Goal: Task Accomplishment & Management: Complete application form

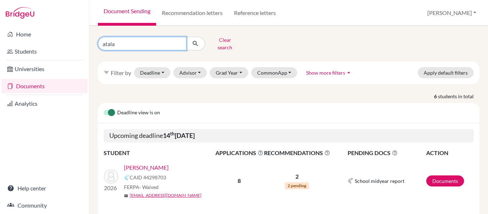
click at [123, 39] on input "atala" at bounding box center [142, 44] width 89 height 14
type input "a"
type input "simon"
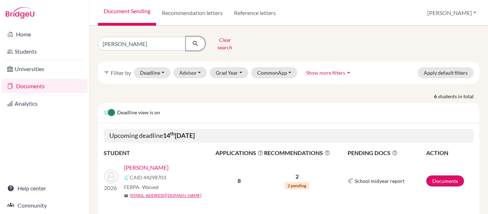
click at [195, 42] on icon "submit" at bounding box center [195, 43] width 7 height 7
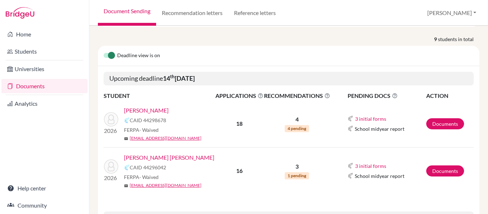
scroll to position [57, 0]
click at [440, 165] on link "Documents" at bounding box center [445, 170] width 38 height 11
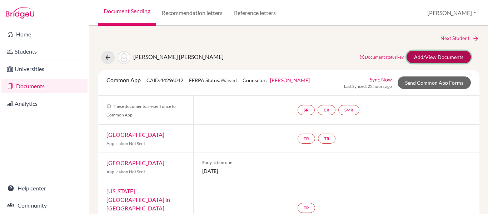
click at [422, 56] on link "Add/View Documents" at bounding box center [438, 57] width 64 height 12
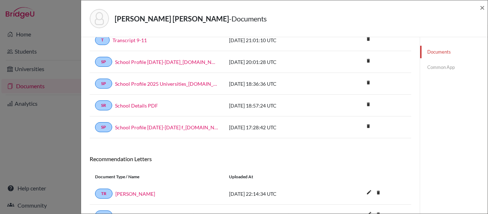
click at [432, 67] on link "Common App" at bounding box center [453, 67] width 67 height 12
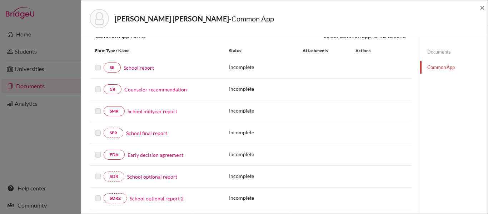
scroll to position [75, 0]
click at [171, 90] on link "Counselor recommendation" at bounding box center [155, 89] width 62 height 7
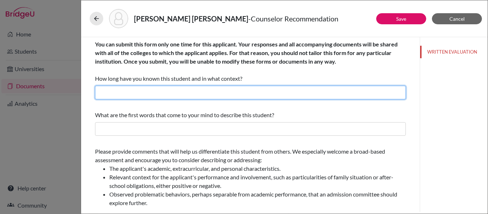
click at [187, 90] on input "text" at bounding box center [250, 93] width 311 height 14
type input "Three years as her counselor"
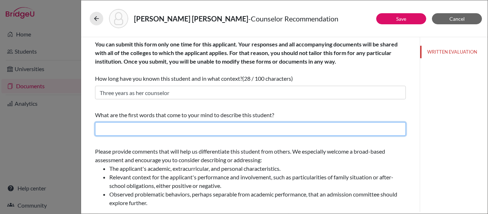
click at [160, 130] on input "text" at bounding box center [250, 129] width 311 height 14
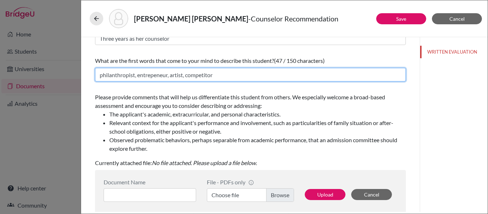
scroll to position [71, 0]
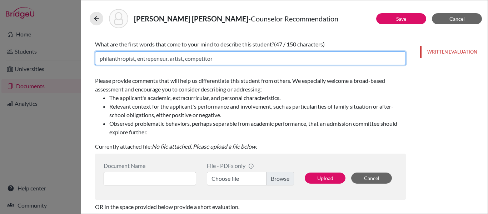
type input "philanthropist, entrepeneur, artist, competitor"
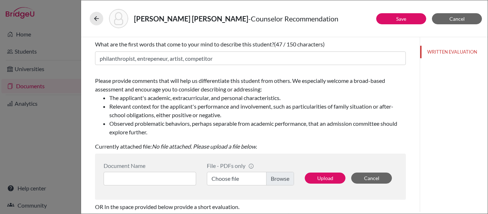
click at [282, 180] on label "Choose file" at bounding box center [250, 179] width 87 height 14
click at [282, 180] on input "Choose file" at bounding box center [250, 179] width 87 height 14
drag, startPoint x: 326, startPoint y: 177, endPoint x: 216, endPoint y: 226, distance: 120.9
click at [216, 213] on html "Home Students Universities Documents Analytics Help center Community Document S…" at bounding box center [244, 107] width 488 height 214
click at [141, 179] on input at bounding box center [150, 179] width 92 height 14
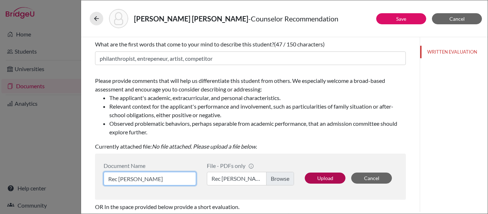
type input "Rec Ms Aviles"
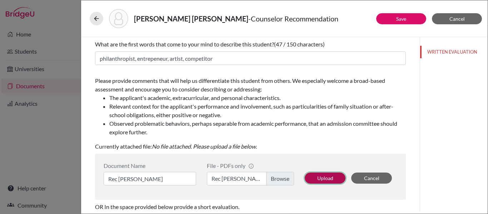
click at [327, 179] on button "Upload" at bounding box center [324, 177] width 41 height 11
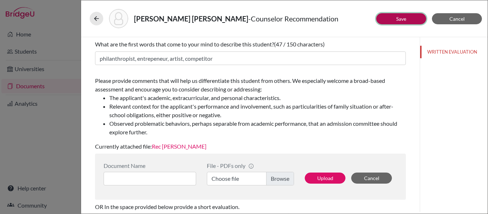
click at [400, 19] on link "Save" at bounding box center [401, 19] width 10 height 6
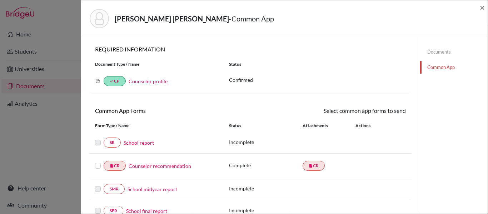
click at [434, 51] on link "Documents" at bounding box center [453, 52] width 67 height 12
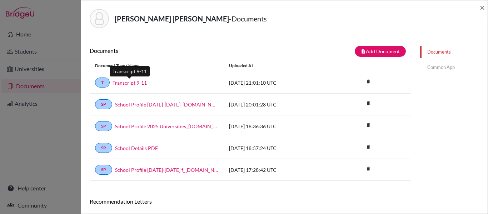
click at [122, 83] on link "Transcript 9-11" at bounding box center [129, 82] width 34 height 7
click at [444, 68] on link "Common App" at bounding box center [453, 67] width 67 height 12
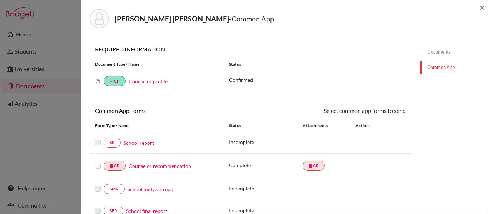
click at [140, 142] on link "School report" at bounding box center [139, 142] width 30 height 7
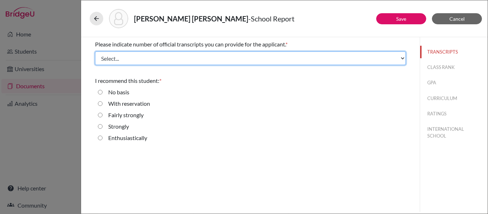
click at [134, 58] on select "Select... 1 2 3 4" at bounding box center [250, 58] width 311 height 14
select select "1"
click at [95, 51] on select "Select... 1 2 3 4" at bounding box center [250, 58] width 311 height 14
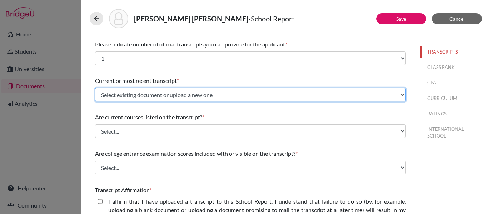
click at [132, 95] on select "Select existing document or upload a new one Transcript 9-11 Upload New File" at bounding box center [250, 95] width 311 height 14
select select "671203"
click at [95, 88] on select "Select existing document or upload a new one Transcript 9-11 Upload New File" at bounding box center [250, 95] width 311 height 14
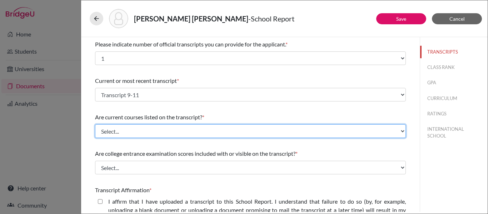
click at [130, 131] on select "Select... Yes No" at bounding box center [250, 131] width 311 height 14
select select "0"
click at [95, 124] on select "Select... Yes No" at bounding box center [250, 131] width 311 height 14
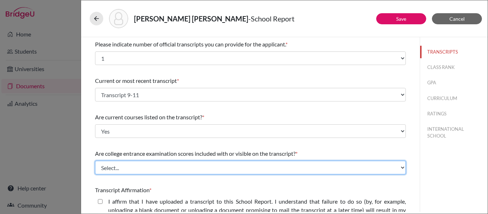
click at [131, 170] on select "Select... Yes No" at bounding box center [250, 168] width 311 height 14
select select "1"
click at [95, 161] on select "Select... Yes No" at bounding box center [250, 168] width 311 height 14
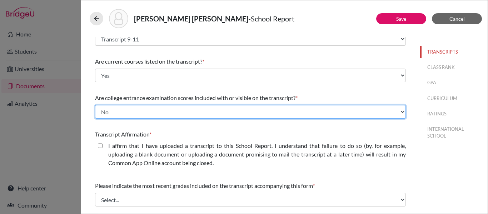
scroll to position [58, 0]
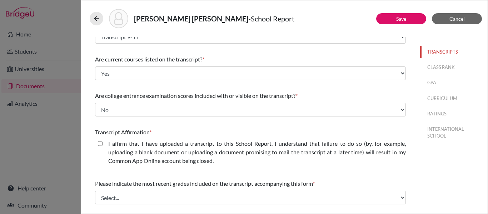
click at [100, 144] on closed\ "I affirm that I have uploaded a transcript to this School Report. I understand …" at bounding box center [100, 143] width 5 height 9
checkbox closed\ "true"
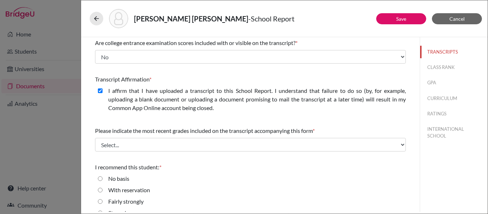
scroll to position [120, 0]
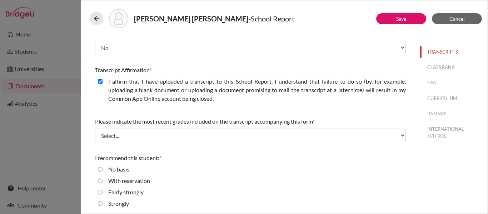
click at [100, 144] on div "Please indicate the most recent grades included on the transcript accompanying …" at bounding box center [250, 129] width 311 height 31
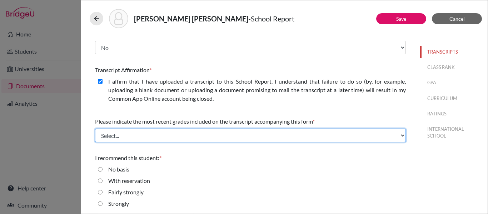
click at [108, 136] on select "Select... Final junior year grades 1st Quarter senior year grades 2nd Quarter/1…" at bounding box center [250, 136] width 311 height 14
select select "0"
click at [95, 129] on select "Select... Final junior year grades 1st Quarter senior year grades 2nd Quarter/1…" at bounding box center [250, 136] width 311 height 14
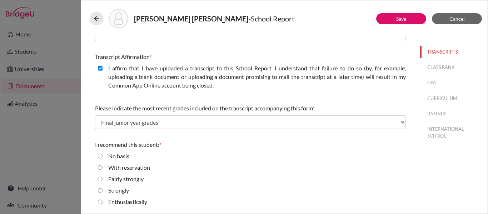
click at [100, 202] on input "Enthusiastically" at bounding box center [100, 201] width 5 height 9
radio input "true"
click at [431, 64] on button "CLASS RANK" at bounding box center [453, 67] width 67 height 12
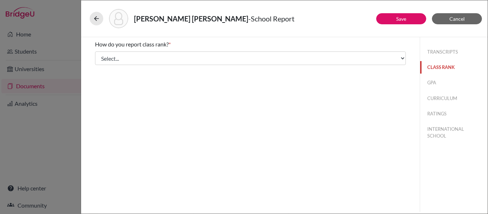
scroll to position [0, 0]
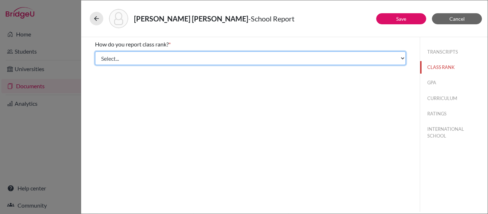
click at [323, 63] on select "Select... Exact Decile Quintile Quartile None" at bounding box center [250, 58] width 311 height 14
select select "5"
click at [95, 51] on select "Select... Exact Decile Quintile Quartile None" at bounding box center [250, 58] width 311 height 14
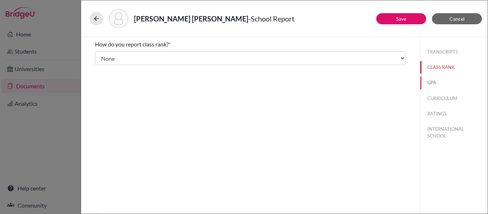
click at [431, 82] on button "GPA" at bounding box center [453, 82] width 67 height 12
click at [100, 56] on input "Yes" at bounding box center [100, 55] width 5 height 9
radio input "true"
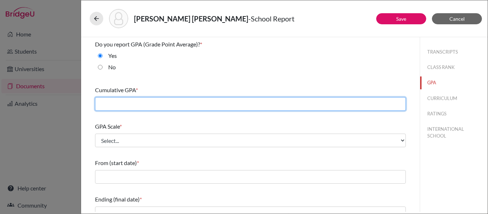
click at [162, 101] on input "text" at bounding box center [250, 104] width 311 height 14
type input "4.06"
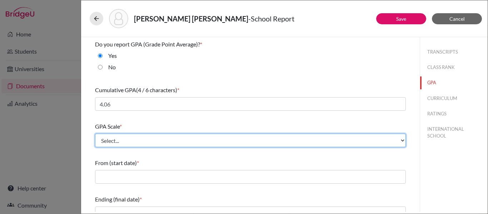
click at [156, 142] on select "Select... 4 5 6 7 8 9 10 11 12 13 14 15 16 17 18 19 20 100" at bounding box center [250, 141] width 311 height 14
select select "4"
click at [95, 134] on select "Select... 4 5 6 7 8 9 10 11 12 13 14 15 16 17 18 19 20 100" at bounding box center [250, 141] width 311 height 14
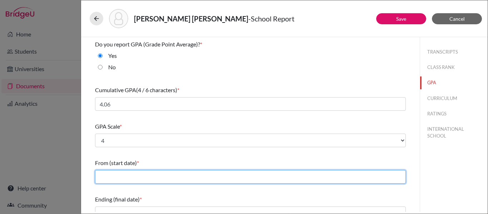
click at [120, 178] on input "text" at bounding box center [250, 177] width 311 height 14
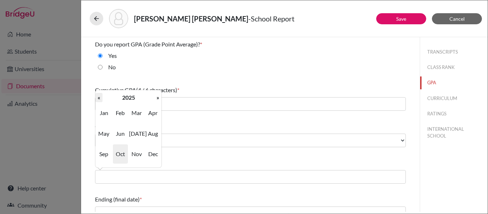
click at [98, 98] on th "«" at bounding box center [98, 97] width 7 height 9
click at [151, 132] on span "Aug" at bounding box center [152, 133] width 15 height 19
type input "08/2022"
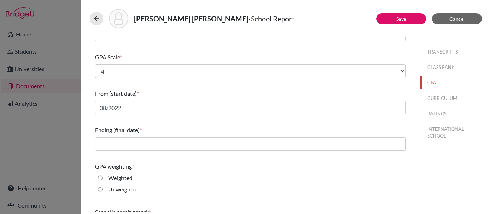
scroll to position [72, 0]
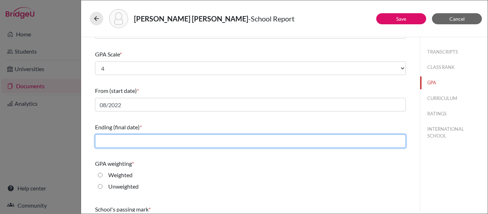
click at [147, 141] on input "text" at bounding box center [250, 141] width 311 height 14
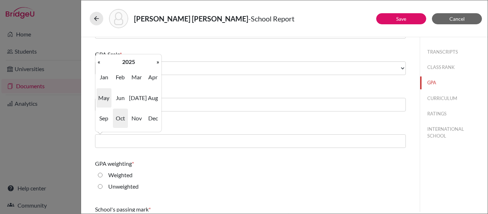
click at [106, 100] on span "May" at bounding box center [103, 97] width 15 height 19
type input "05/2025"
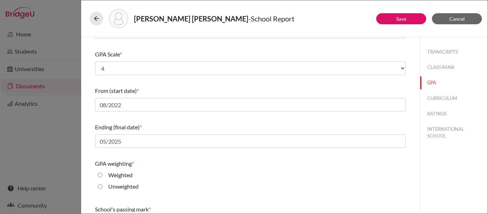
click at [101, 175] on input "Weighted" at bounding box center [100, 175] width 5 height 9
radio input "true"
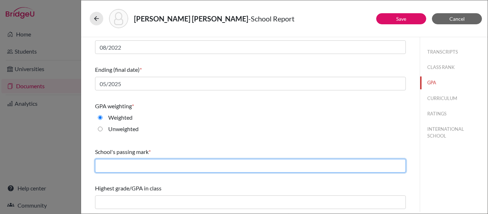
click at [158, 166] on input "text" at bounding box center [250, 166] width 311 height 14
type input "70"
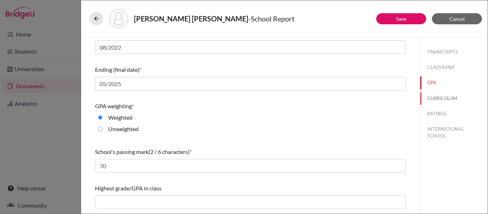
click at [442, 98] on button "CURRICULUM" at bounding box center [453, 98] width 67 height 12
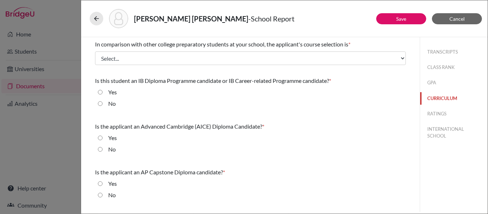
scroll to position [0, 0]
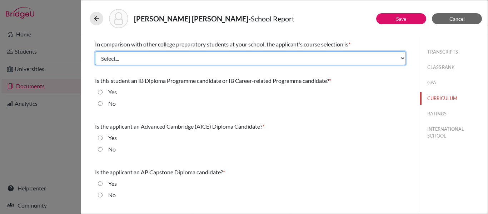
click at [310, 59] on select "Select... Less than demanding Average Demanding Very demanding Most demanding P…" at bounding box center [250, 58] width 311 height 14
select select "4"
click at [95, 51] on select "Select... Less than demanding Average Demanding Very demanding Most demanding P…" at bounding box center [250, 58] width 311 height 14
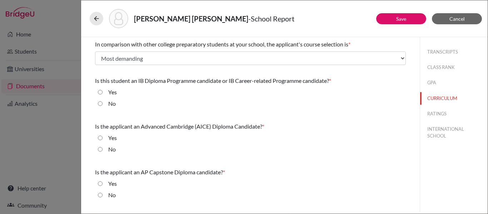
click at [112, 92] on label "Yes" at bounding box center [112, 92] width 9 height 9
click at [102, 92] on input "Yes" at bounding box center [100, 92] width 5 height 9
radio input "true"
click at [101, 148] on input "No" at bounding box center [100, 149] width 5 height 9
radio input "true"
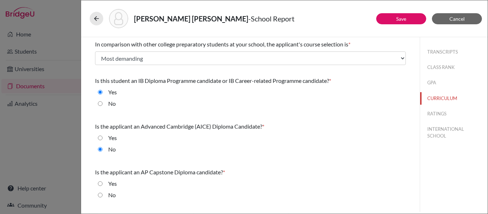
click at [100, 193] on input "No" at bounding box center [100, 195] width 5 height 9
radio input "true"
click at [433, 114] on button "RATINGS" at bounding box center [453, 113] width 67 height 12
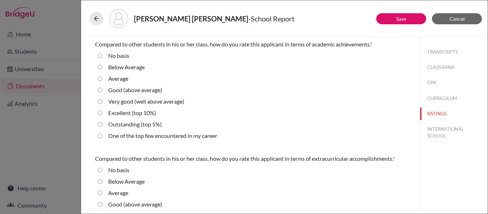
click at [100, 112] on 10\%\) "Excellent (top 10%)" at bounding box center [100, 113] width 5 height 9
radio 10\%\) "true"
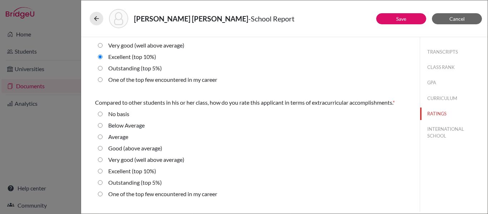
scroll to position [57, 0]
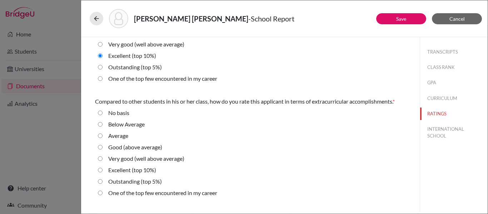
click at [100, 182] on 5\%\) "Outstanding (top 5%)" at bounding box center [100, 181] width 5 height 9
radio 5\%\) "true"
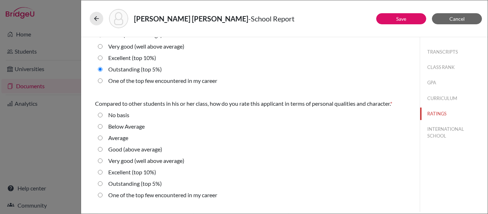
scroll to position [170, 0]
click at [100, 173] on 10\%\) "Excellent (top 10%)" at bounding box center [100, 171] width 5 height 9
radio 10\%\) "true"
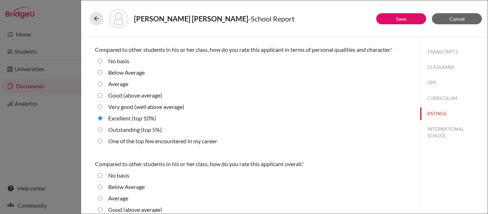
scroll to position [222, 0]
click at [100, 131] on 5\%\) "Outstanding (top 5%)" at bounding box center [100, 130] width 5 height 9
radio 5\%\) "true"
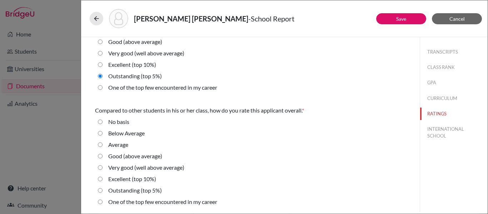
click at [101, 191] on 5\%\) "Outstanding (top 5%)" at bounding box center [100, 190] width 5 height 9
radio 5\%\) "true"
click at [436, 132] on button "INTERNATIONAL SCHOOL" at bounding box center [453, 132] width 67 height 19
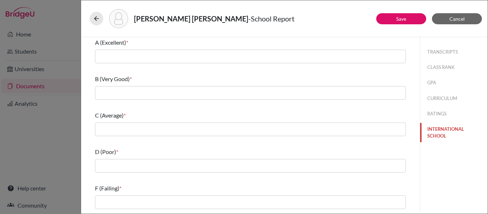
scroll to position [0, 0]
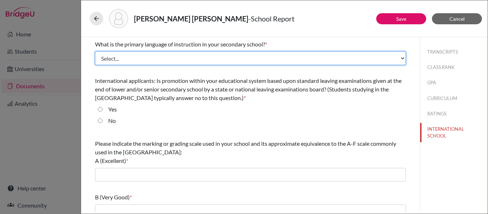
click at [193, 54] on select "Select... Albanian Arabic Armenian Assamese Azerbaijani Belarusian Bengali Bulg…" at bounding box center [250, 58] width 311 height 14
select select "14"
click at [95, 51] on select "Select... Albanian Arabic Armenian Assamese Azerbaijani Belarusian Bengali Bulg…" at bounding box center [250, 58] width 311 height 14
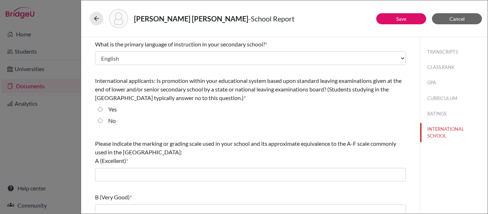
click at [102, 121] on div "No" at bounding box center [108, 121] width 13 height 11
click at [99, 121] on input "No" at bounding box center [100, 120] width 5 height 9
radio input "true"
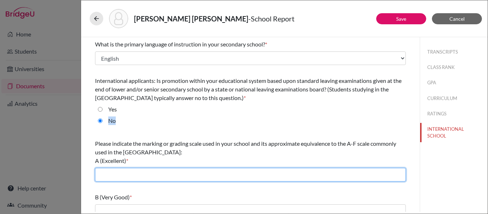
click at [117, 177] on input "text" at bounding box center [250, 175] width 311 height 14
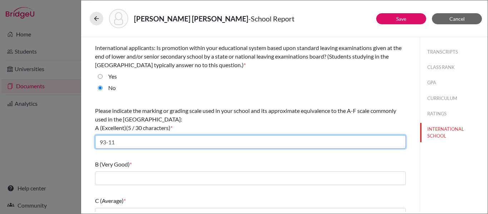
scroll to position [36, 0]
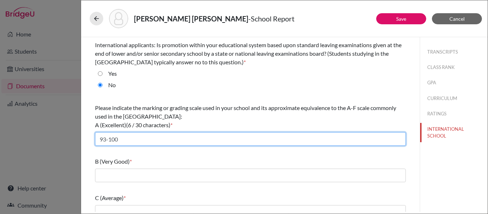
type input "93-100"
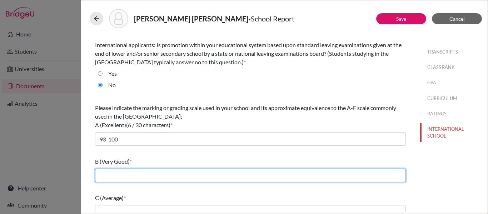
click at [108, 172] on input "text" at bounding box center [250, 175] width 311 height 14
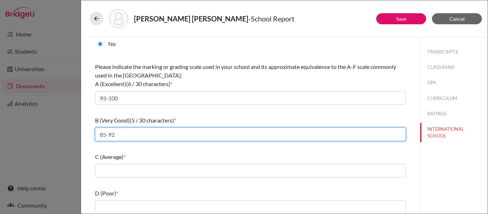
scroll to position [79, 0]
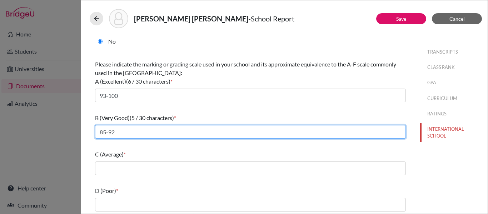
type input "85-92"
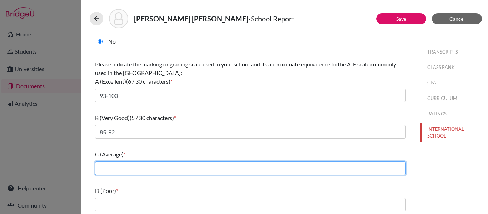
click at [110, 169] on input "text" at bounding box center [250, 168] width 311 height 14
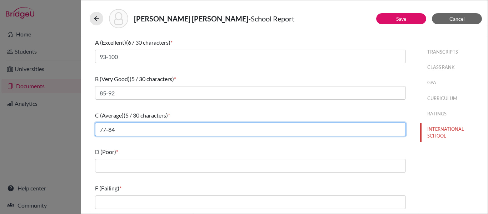
type input "77-84"
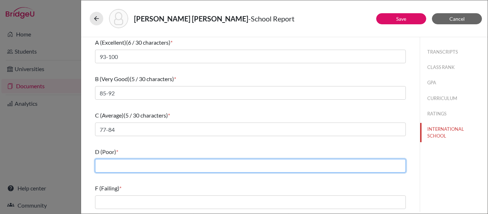
click at [101, 169] on input "text" at bounding box center [250, 166] width 311 height 14
type input "70-76"
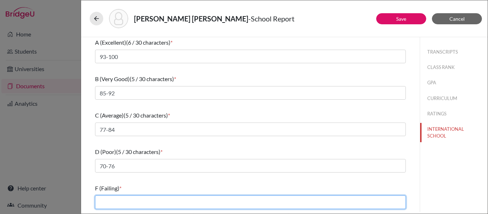
click at [106, 205] on input "text" at bounding box center [250, 202] width 311 height 14
type input "0-69"
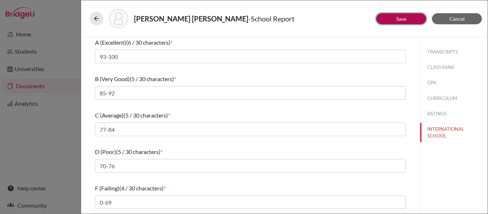
click at [382, 16] on button "Save" at bounding box center [401, 18] width 50 height 11
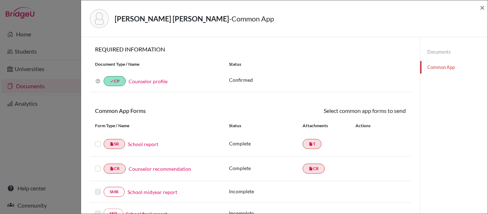
click at [99, 140] on label at bounding box center [98, 140] width 6 height 0
click at [0, 0] on input "checkbox" at bounding box center [0, 0] width 0 height 0
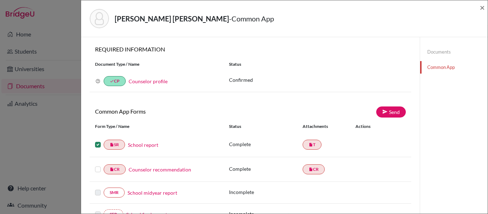
click at [97, 165] on label at bounding box center [98, 165] width 6 height 0
click at [0, 0] on input "checkbox" at bounding box center [0, 0] width 0 height 0
click at [396, 111] on link "Send" at bounding box center [391, 111] width 30 height 11
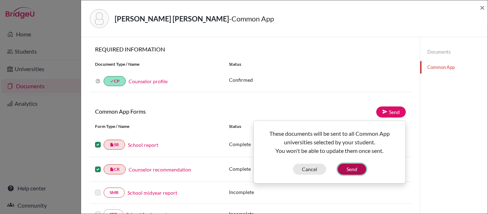
click at [354, 171] on button "Send" at bounding box center [351, 168] width 29 height 11
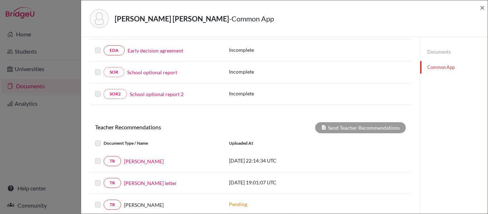
scroll to position [186, 0]
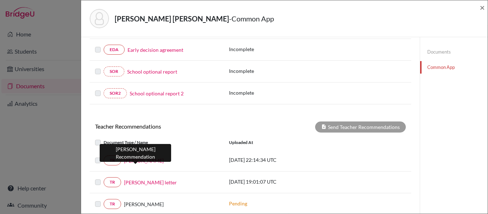
click at [140, 161] on link "Ms. Marici" at bounding box center [144, 160] width 40 height 7
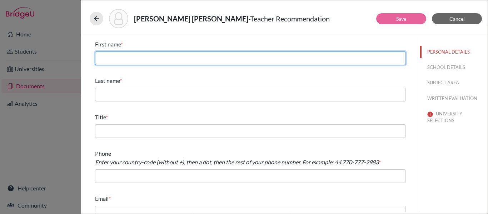
click at [276, 60] on input "text" at bounding box center [250, 58] width 311 height 14
type input "Marici"
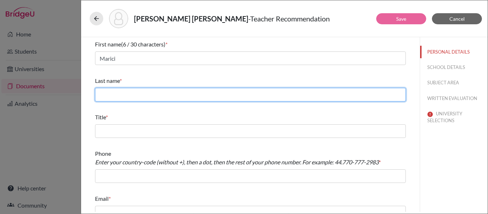
click at [213, 92] on input "text" at bounding box center [250, 95] width 311 height 14
type input "Giron"
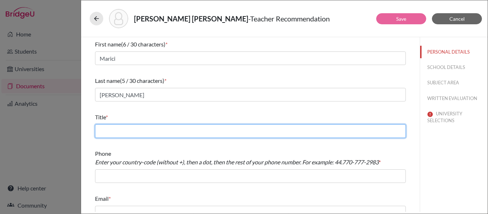
click at [199, 128] on input "text" at bounding box center [250, 131] width 311 height 14
type input "Science Teacher"
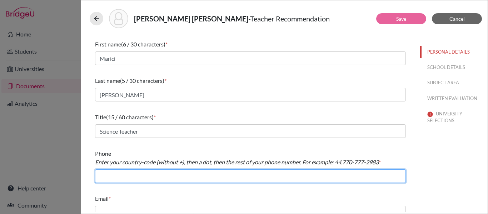
click at [182, 175] on input "text" at bounding box center [250, 176] width 311 height 14
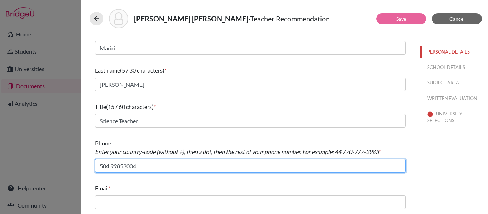
scroll to position [9, 0]
type input "504.99853004"
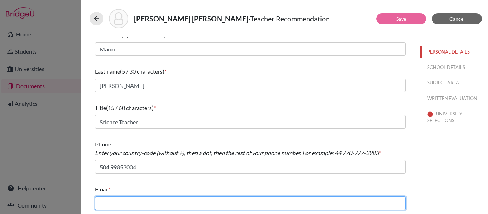
click at [155, 208] on input "text" at bounding box center [250, 203] width 311 height 14
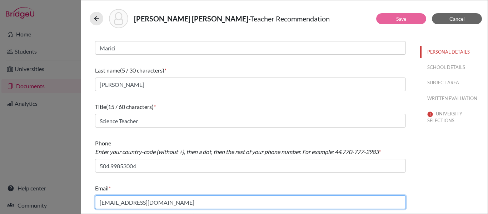
type input "merrazuriz@amschool.org"
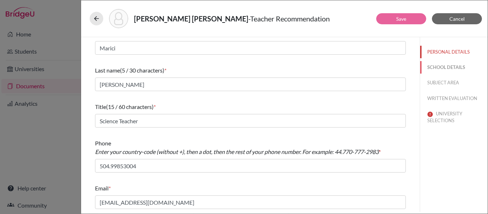
click at [456, 66] on button "SCHOOL DETAILS" at bounding box center [453, 67] width 67 height 12
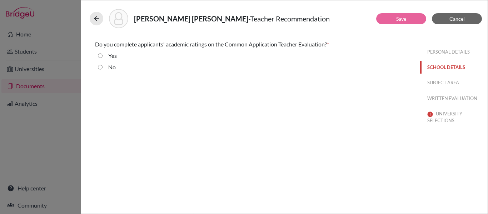
scroll to position [0, 0]
click at [101, 57] on input "Yes" at bounding box center [100, 55] width 5 height 9
radio input "true"
click at [443, 84] on button "SUBJECT AREA" at bounding box center [453, 82] width 67 height 12
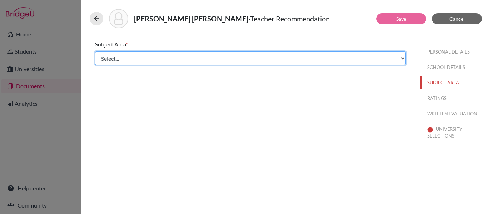
click at [303, 60] on select "Select... Math English Science World Language Social Studies Other Computer Sci…" at bounding box center [250, 58] width 311 height 14
select select "2"
click at [95, 51] on select "Select... Math English Science World Language Social Studies Other Computer Sci…" at bounding box center [250, 58] width 311 height 14
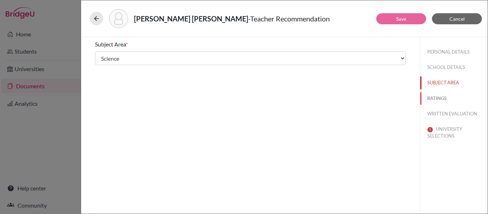
click at [439, 98] on button "RATINGS" at bounding box center [453, 98] width 67 height 12
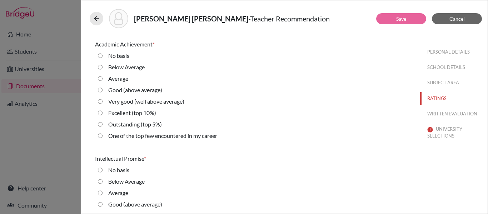
click at [100, 111] on 10\%\) "Excellent (top 10%)" at bounding box center [100, 113] width 5 height 9
radio 10\%\) "true"
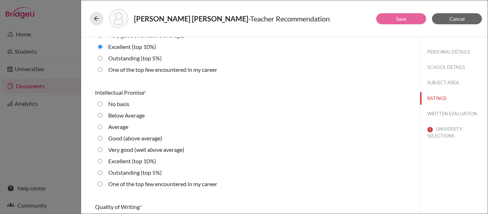
scroll to position [67, 0]
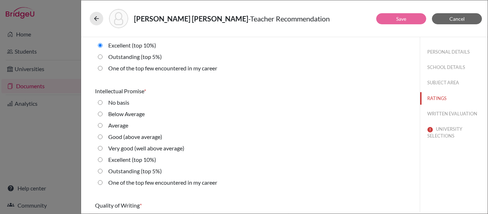
click at [100, 160] on 10\%\) "Excellent (top 10%)" at bounding box center [100, 159] width 5 height 9
radio 10\%\) "true"
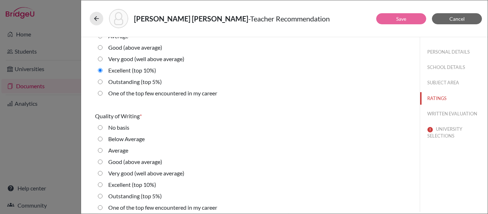
scroll to position [161, 0]
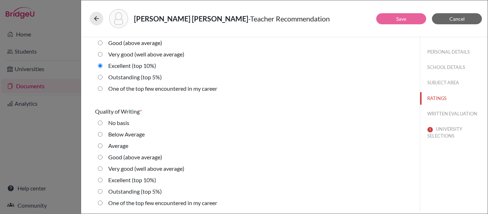
click at [101, 181] on 10\%\) "Excellent (top 10%)" at bounding box center [100, 180] width 5 height 9
radio 10\%\) "true"
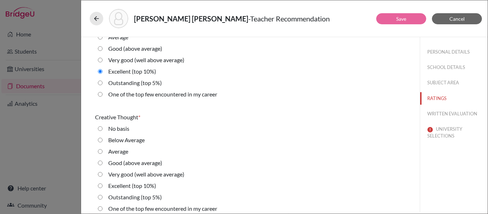
scroll to position [273, 0]
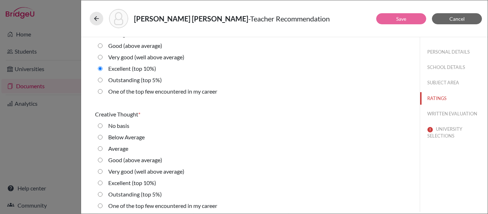
click at [101, 186] on 10\%\) "Excellent (top 10%)" at bounding box center [100, 182] width 5 height 9
radio 10\%\) "true"
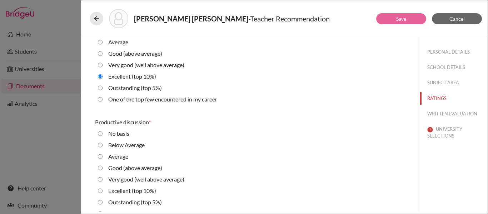
scroll to position [384, 0]
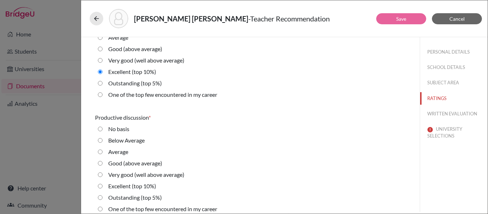
click at [101, 185] on 10\%\) "Excellent (top 10%)" at bounding box center [100, 186] width 5 height 9
radio 10\%\) "true"
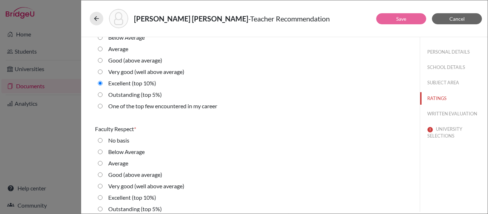
scroll to position [489, 0]
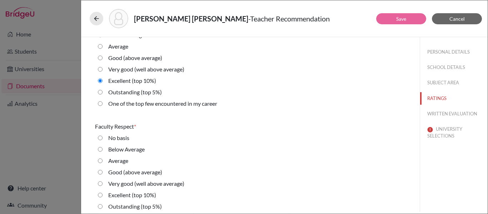
click at [100, 196] on 10\%\) "Excellent (top 10%)" at bounding box center [100, 195] width 5 height 9
radio 10\%\) "true"
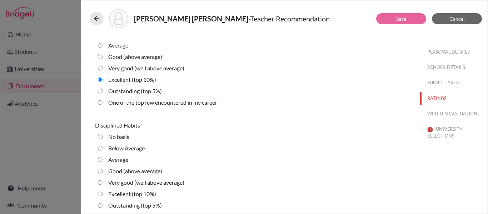
scroll to position [605, 0]
click at [100, 196] on 10\%\) "Excellent (top 10%)" at bounding box center [100, 193] width 5 height 9
radio 10\%\) "true"
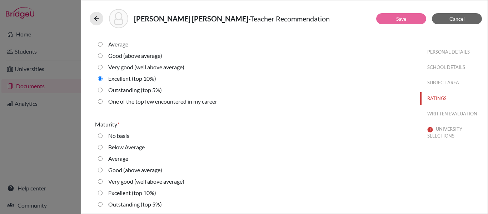
click at [100, 196] on 10\%\) "Excellent (top 10%)" at bounding box center [100, 192] width 5 height 9
radio 10\%\) "true"
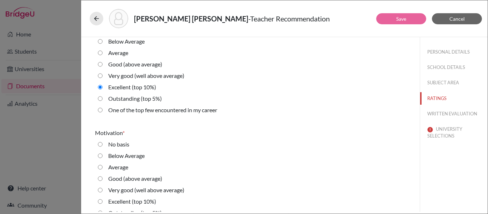
scroll to position [825, 0]
click at [99, 200] on 10\%\) "Excellent (top 10%)" at bounding box center [100, 201] width 5 height 9
radio 10\%\) "true"
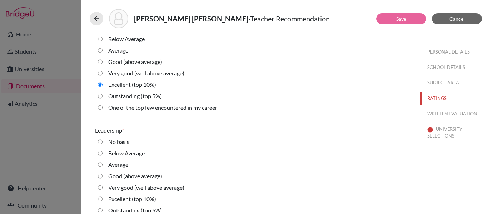
click at [99, 200] on 10\%\) "Excellent (top 10%)" at bounding box center [100, 199] width 5 height 9
radio 10\%\) "true"
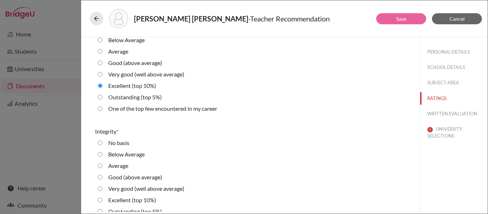
click at [99, 200] on 10\%\) "Excellent (top 10%)" at bounding box center [100, 200] width 5 height 9
radio 10\%\) "true"
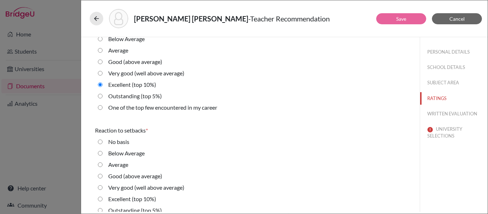
scroll to position [1167, 0]
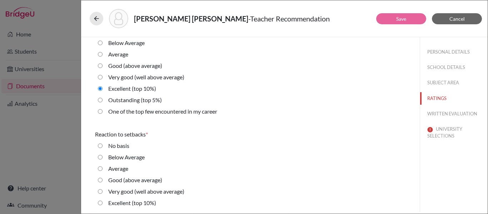
click at [100, 204] on 10\%\) "Excellent (top 10%)" at bounding box center [100, 202] width 5 height 9
radio 10\%\) "true"
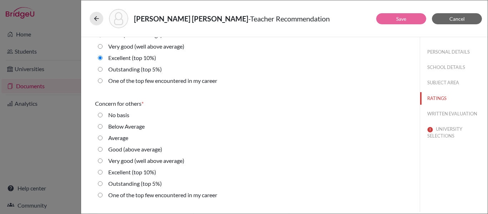
scroll to position [1315, 0]
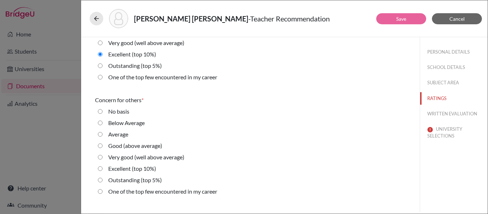
click at [101, 168] on 10\%\) "Excellent (top 10%)" at bounding box center [100, 168] width 5 height 9
radio 10\%\) "true"
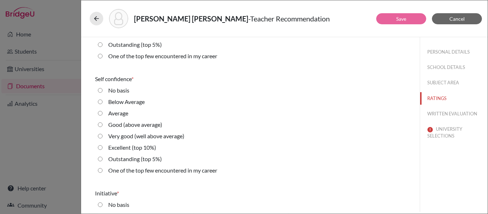
scroll to position [1451, 0]
click at [100, 147] on 10\%\) "Excellent (top 10%)" at bounding box center [100, 147] width 5 height 9
radio 10\%\) "true"
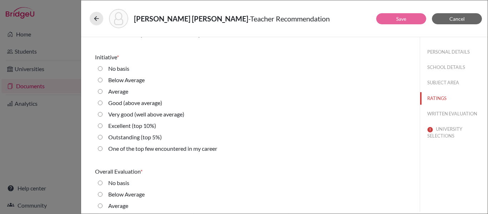
scroll to position [1588, 0]
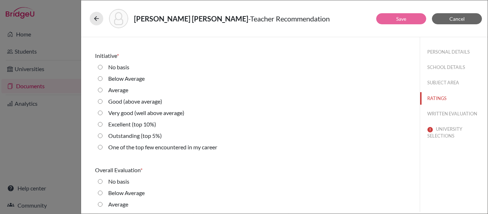
click at [101, 124] on 10\%\) "Excellent (top 10%)" at bounding box center [100, 124] width 5 height 9
radio 10\%\) "true"
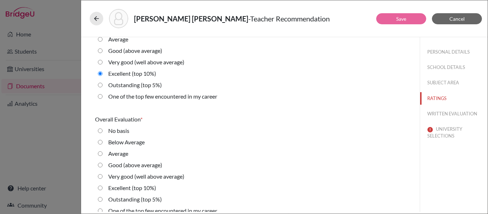
scroll to position [1647, 0]
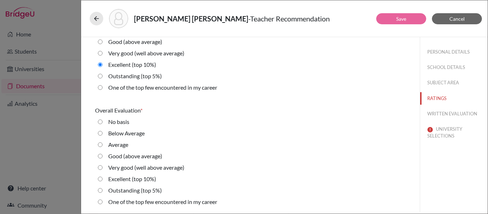
click at [102, 176] on div "Excellent (top 10%)" at bounding box center [129, 180] width 54 height 11
click at [100, 179] on 10\%\) "Excellent (top 10%)" at bounding box center [100, 179] width 5 height 9
radio 10\%\) "true"
click at [440, 113] on button "WRITTEN EVALUATION" at bounding box center [453, 113] width 67 height 12
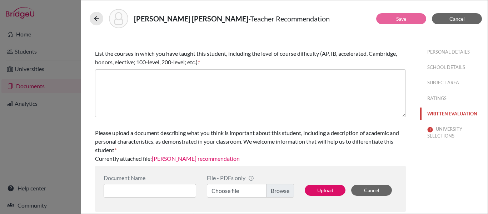
scroll to position [0, 0]
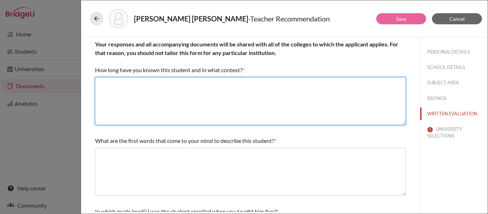
click at [173, 106] on textarea at bounding box center [250, 101] width 311 height 48
type textarea "five years as her Science teacher"
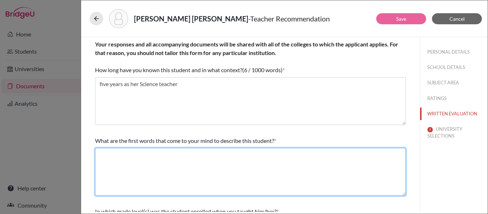
click at [140, 168] on textarea at bounding box center [250, 172] width 311 height 48
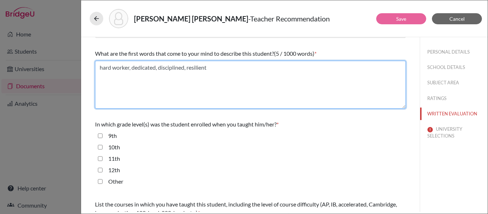
scroll to position [89, 0]
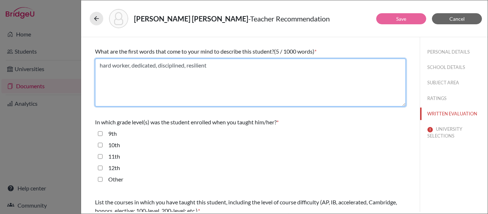
type textarea "hard worker, dedicated, disciplined, resilient"
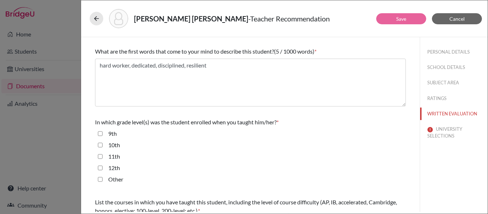
click at [101, 134] on input "9th" at bounding box center [100, 133] width 5 height 9
checkbox input "true"
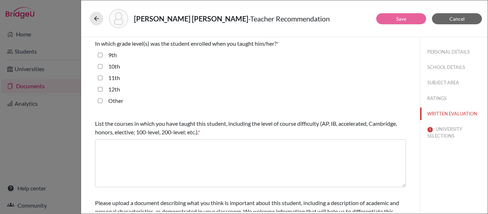
scroll to position [170, 0]
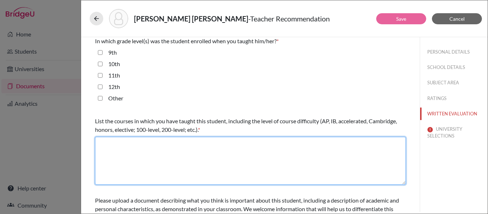
click at [165, 145] on textarea at bounding box center [250, 161] width 311 height 48
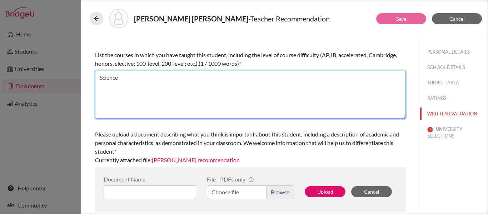
scroll to position [238, 0]
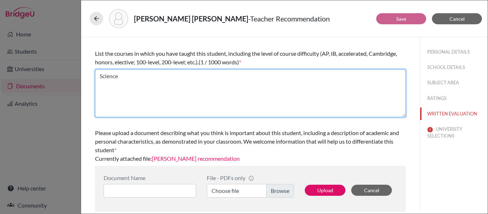
type textarea "Science"
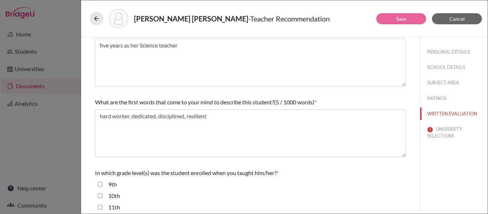
scroll to position [0, 0]
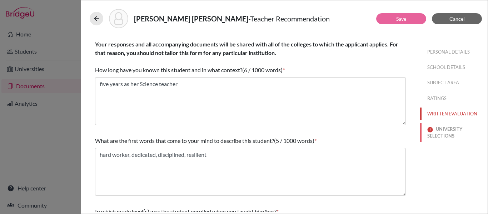
click at [441, 130] on button "UNIVERSITY SELECTIONS" at bounding box center [453, 132] width 67 height 19
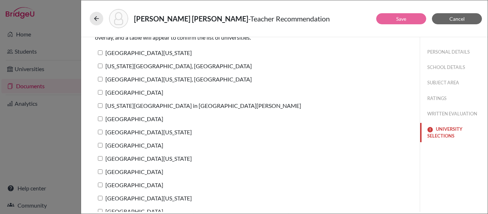
scroll to position [89, 0]
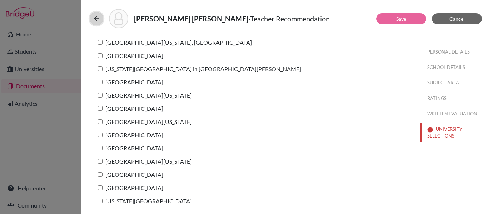
click at [99, 19] on icon at bounding box center [96, 18] width 7 height 7
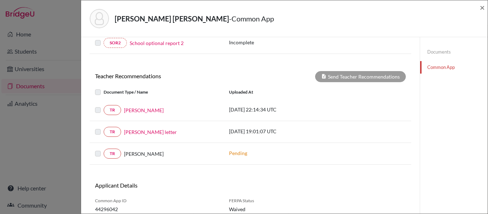
scroll to position [254, 0]
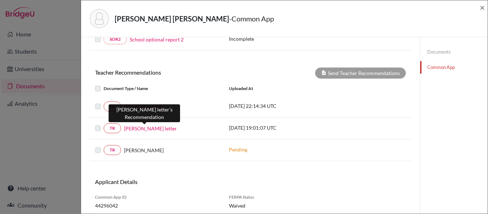
click at [145, 128] on link "Ms. Nehme's letter" at bounding box center [150, 128] width 53 height 7
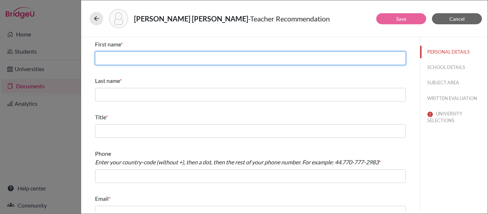
click at [163, 63] on input "text" at bounding box center [250, 58] width 311 height 14
type input "Muna"
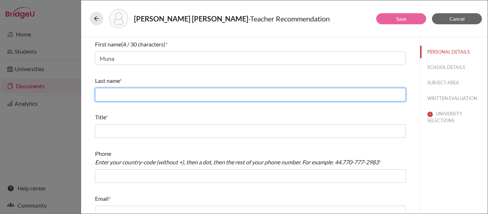
click at [149, 97] on input "text" at bounding box center [250, 95] width 311 height 14
type input "Nehme"
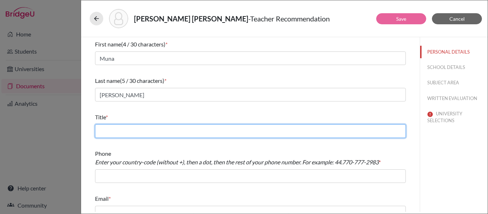
click at [146, 134] on input "text" at bounding box center [250, 131] width 311 height 14
type input "IB Biology teacher"
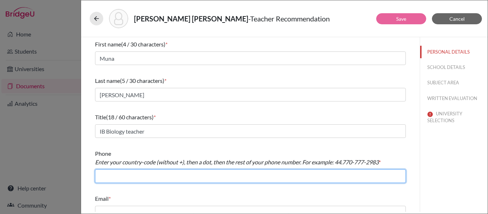
click at [130, 173] on input "text" at bounding box center [250, 176] width 311 height 14
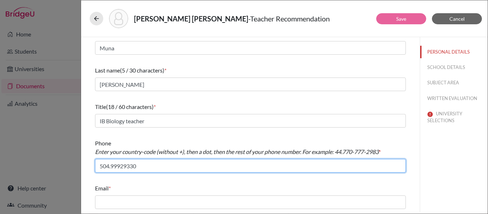
type input "504.99929330"
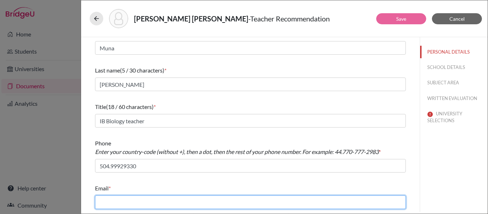
click at [104, 203] on input "text" at bounding box center [250, 202] width 311 height 14
type input "mnehme@amschool.org"
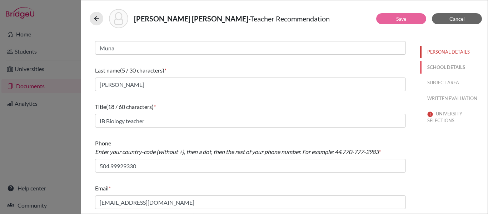
click at [436, 67] on button "SCHOOL DETAILS" at bounding box center [453, 67] width 67 height 12
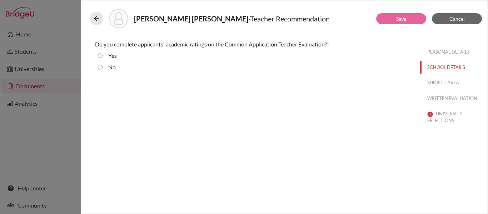
click at [99, 55] on input "Yes" at bounding box center [100, 55] width 5 height 9
radio input "true"
click at [435, 83] on button "SUBJECT AREA" at bounding box center [453, 82] width 67 height 12
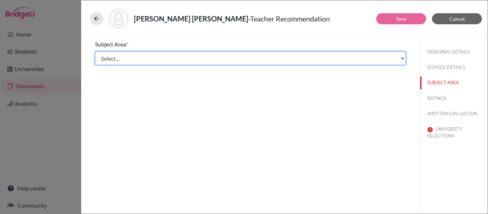
click at [260, 59] on select "Select... Math English Science World Language Social Studies Other Computer Sci…" at bounding box center [250, 58] width 311 height 14
select select "2"
click at [95, 51] on select "Select... Math English Science World Language Social Studies Other Computer Sci…" at bounding box center [250, 58] width 311 height 14
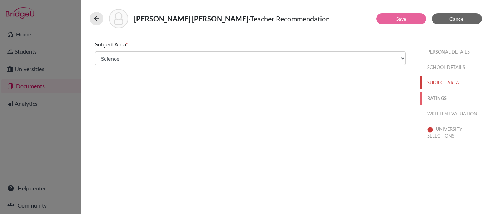
click at [441, 97] on button "RATINGS" at bounding box center [453, 98] width 67 height 12
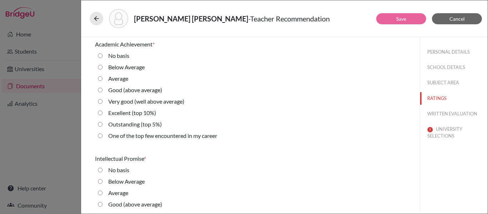
click at [100, 124] on 5\%\) "Outstanding (top 5%)" at bounding box center [100, 124] width 5 height 9
radio 5\%\) "true"
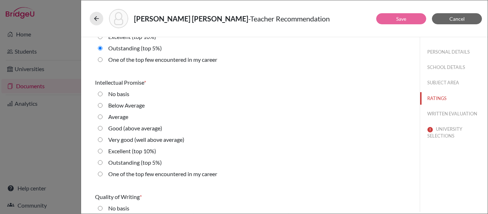
scroll to position [82, 0]
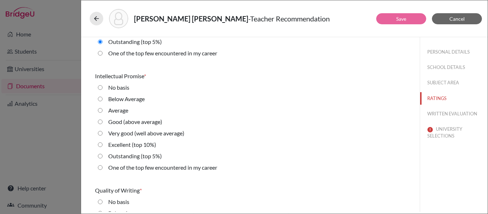
click at [100, 156] on 5\%\) "Outstanding (top 5%)" at bounding box center [100, 156] width 5 height 9
radio 5\%\) "true"
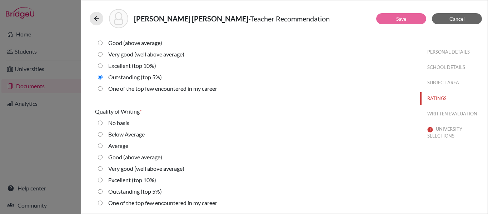
scroll to position [162, 0]
click at [102, 181] on 10\%\) "Excellent (top 10%)" at bounding box center [100, 179] width 5 height 9
radio 10\%\) "true"
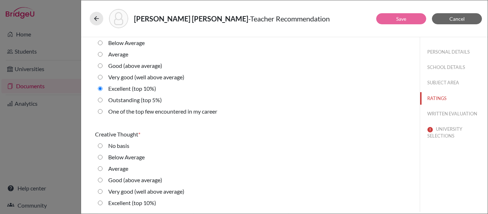
scroll to position [256, 0]
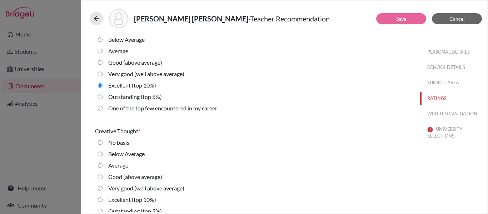
click at [101, 187] on average\) "Very good (well above average)" at bounding box center [100, 188] width 5 height 9
radio average\) "true"
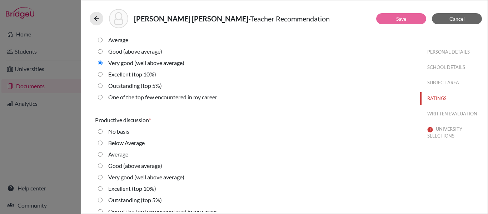
scroll to position [385, 0]
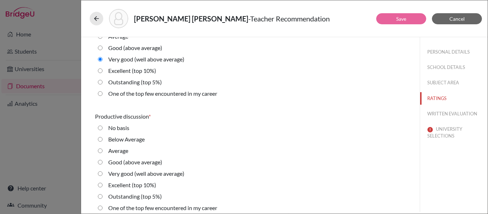
click at [99, 185] on 10\%\) "Excellent (top 10%)" at bounding box center [100, 185] width 5 height 9
radio 10\%\) "true"
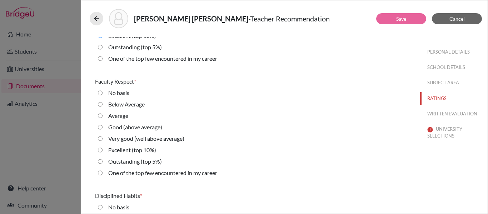
scroll to position [538, 0]
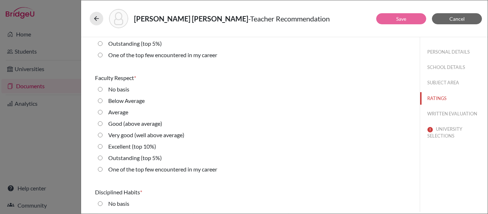
click at [100, 159] on 5\%\) "Outstanding (top 5%)" at bounding box center [100, 157] width 5 height 9
radio 5\%\) "true"
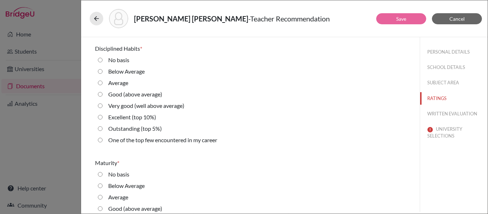
scroll to position [682, 0]
click at [100, 116] on 10\%\) "Excellent (top 10%)" at bounding box center [100, 116] width 5 height 9
radio 10\%\) "true"
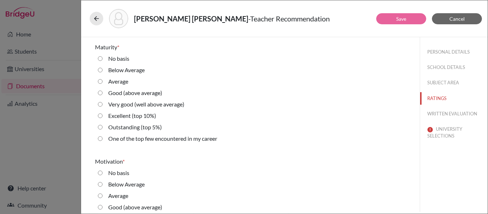
scroll to position [819, 0]
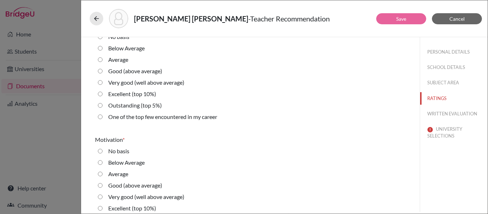
click at [100, 104] on 5\%\) "Outstanding (top 5%)" at bounding box center [100, 105] width 5 height 9
radio 5\%\) "true"
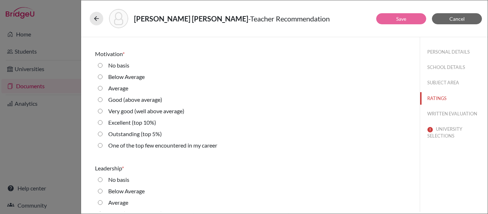
scroll to position [905, 0]
click at [100, 135] on 5\%\) "Outstanding (top 5%)" at bounding box center [100, 133] width 5 height 9
radio 5\%\) "true"
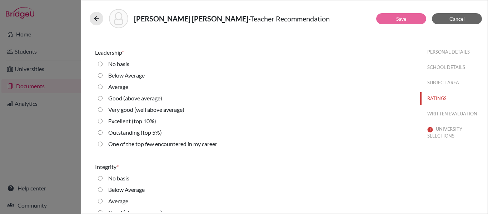
scroll to position [1021, 0]
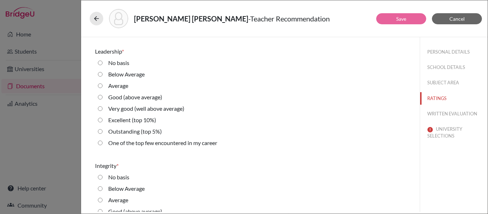
click at [101, 121] on 10\%\) "Excellent (top 10%)" at bounding box center [100, 120] width 5 height 9
radio 10\%\) "true"
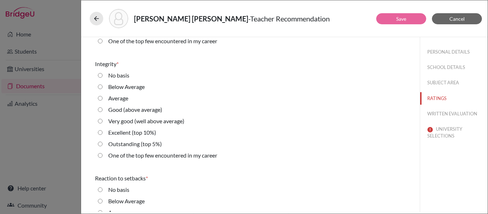
scroll to position [1128, 0]
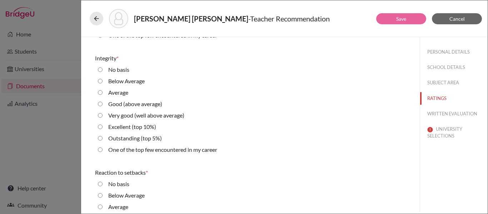
click at [99, 141] on 5\%\) "Outstanding (top 5%)" at bounding box center [100, 138] width 5 height 9
radio 5\%\) "true"
click at [100, 140] on 5\%\) "Outstanding (top 5%)" at bounding box center [100, 138] width 5 height 9
radio 5\%\) "true"
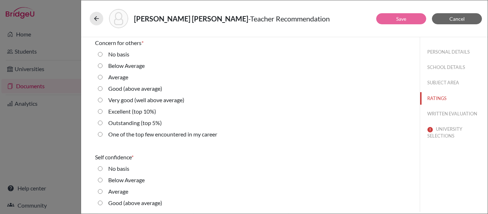
scroll to position [1373, 0]
click at [99, 124] on 5\%\) "Outstanding (top 5%)" at bounding box center [100, 122] width 5 height 9
radio 5\%\) "true"
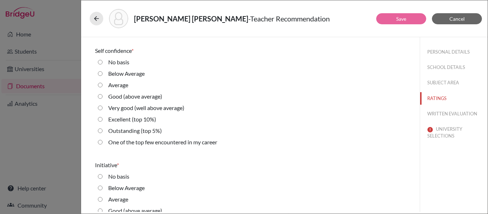
scroll to position [1499, 0]
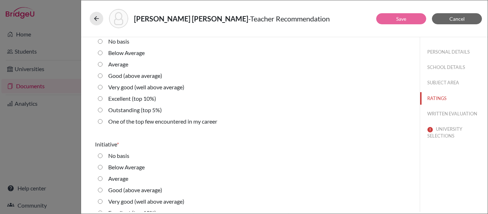
click at [100, 111] on 5\%\) "Outstanding (top 5%)" at bounding box center [100, 110] width 5 height 9
radio 5\%\) "true"
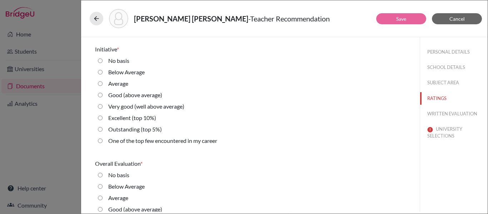
scroll to position [1607, 0]
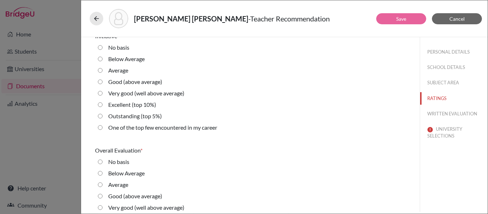
click at [101, 104] on 10\%\) "Excellent (top 10%)" at bounding box center [100, 104] width 5 height 9
radio 10\%\) "true"
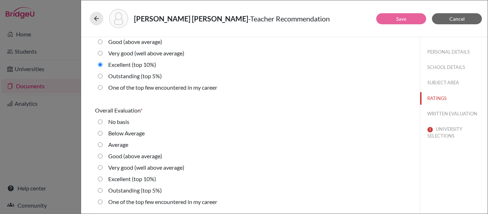
click at [99, 190] on 5\%\) "Outstanding (top 5%)" at bounding box center [100, 190] width 5 height 9
radio 5\%\) "true"
click at [454, 113] on button "WRITTEN EVALUATION" at bounding box center [453, 113] width 67 height 12
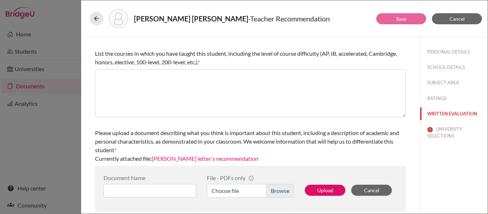
scroll to position [0, 0]
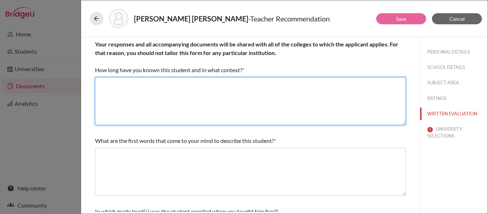
click at [342, 86] on textarea at bounding box center [250, 101] width 311 height 48
type textarea "Four years as her IB Biology SL teacher"
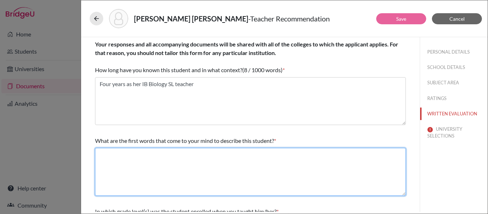
click at [197, 171] on textarea at bounding box center [250, 172] width 311 height 48
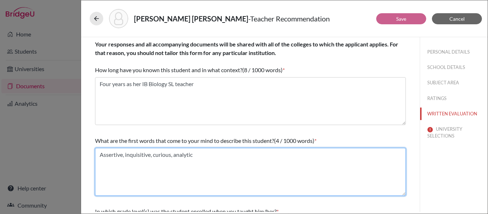
type textarea "Assertive, inquisitive, curious, analytic"
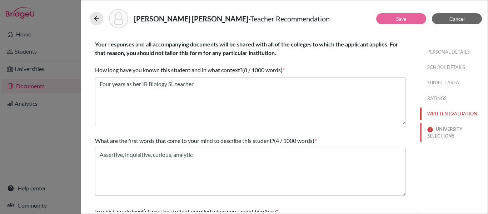
click at [450, 134] on button "UNIVERSITY SELECTIONS" at bounding box center [453, 132] width 67 height 19
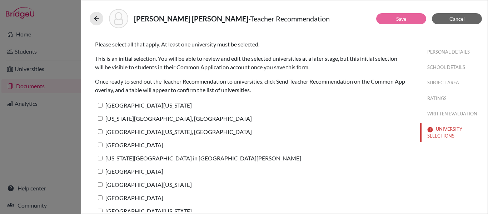
click at [100, 105] on input "University of Texas at Austin" at bounding box center [100, 105] width 5 height 5
checkbox input "true"
click at [102, 119] on input "Pennsylvania State University, University Park" at bounding box center [100, 118] width 5 height 5
checkbox input "true"
click at [100, 131] on input "University of Maryland, College Park" at bounding box center [100, 131] width 5 height 5
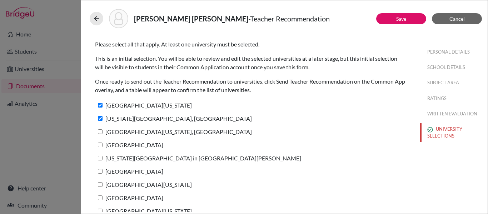
checkbox input "true"
click at [100, 146] on input "Tulane University" at bounding box center [100, 144] width 5 height 5
checkbox input "true"
click at [99, 159] on input "Washington University in St. Louis" at bounding box center [100, 158] width 5 height 5
checkbox input "true"
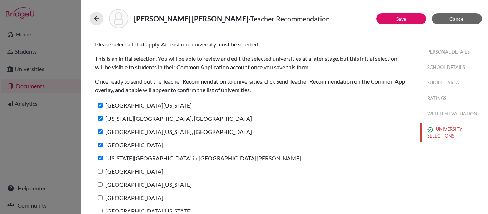
click at [100, 171] on input "Rice University" at bounding box center [100, 171] width 5 height 5
checkbox input "true"
click at [100, 185] on input "University of Southern California" at bounding box center [100, 184] width 5 height 5
checkbox input "true"
click at [101, 197] on input "University of Notre Dame" at bounding box center [100, 197] width 5 height 5
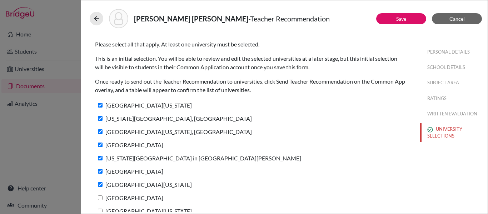
checkbox input "true"
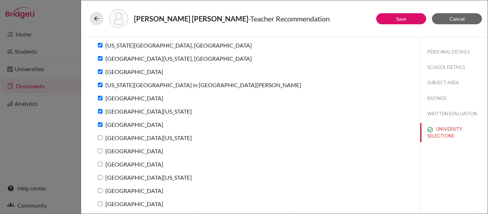
scroll to position [74, 0]
click at [101, 137] on input "University of Virginia" at bounding box center [100, 137] width 5 height 5
checkbox input "true"
click at [99, 151] on input "Northeastern University" at bounding box center [100, 150] width 5 height 5
checkbox input "true"
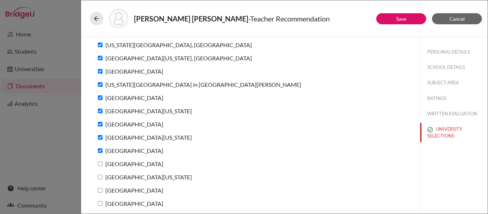
click at [102, 164] on input "[GEOGRAPHIC_DATA]" at bounding box center [100, 163] width 5 height 5
checkbox input "true"
click at [100, 178] on input "University of Michigan" at bounding box center [100, 177] width 5 height 5
checkbox input "true"
click at [100, 194] on label "[GEOGRAPHIC_DATA]" at bounding box center [129, 190] width 68 height 10
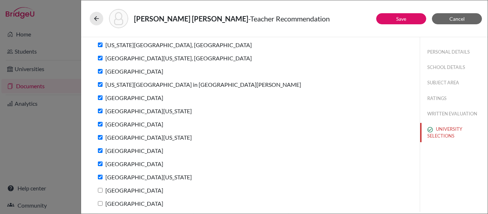
click at [100, 192] on input "[GEOGRAPHIC_DATA]" at bounding box center [100, 190] width 5 height 5
checkbox input "true"
click at [100, 203] on input "Syracuse University" at bounding box center [100, 203] width 5 height 5
checkbox input "true"
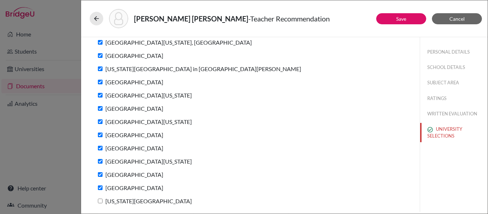
click at [99, 200] on input "Georgia Institute of Technology" at bounding box center [100, 200] width 5 height 5
checkbox input "true"
click at [399, 16] on link "Save" at bounding box center [401, 19] width 10 height 6
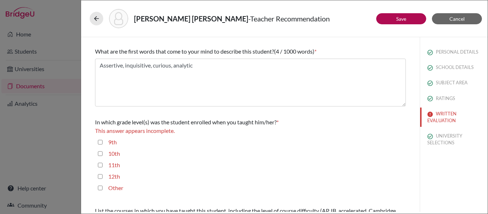
click at [100, 166] on input "11th" at bounding box center [100, 165] width 5 height 9
checkbox input "true"
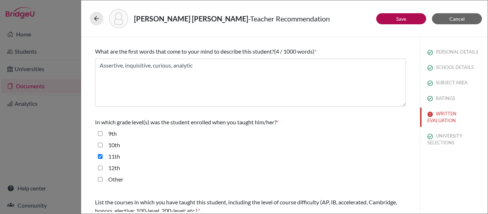
click at [102, 145] on input "10th" at bounding box center [100, 145] width 5 height 9
checkbox input "true"
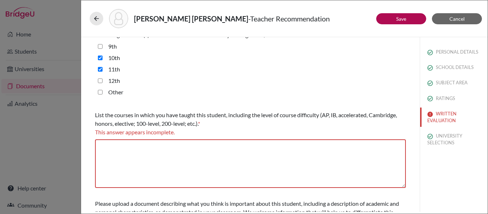
scroll to position [177, 0]
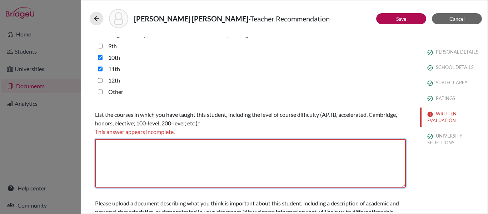
click at [119, 151] on textarea at bounding box center [250, 163] width 311 height 49
type textarea "D"
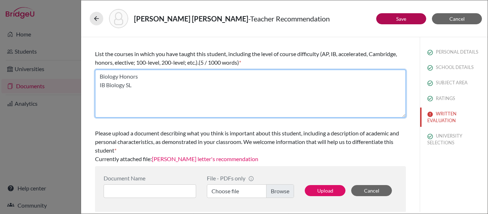
scroll to position [238, 0]
type textarea "Biology Honors IB Biology SL"
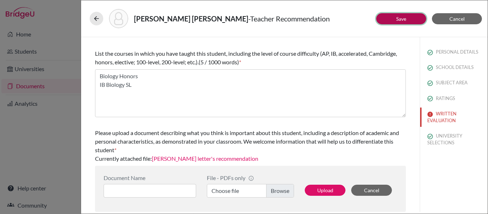
click at [392, 22] on button "Save" at bounding box center [401, 18] width 50 height 11
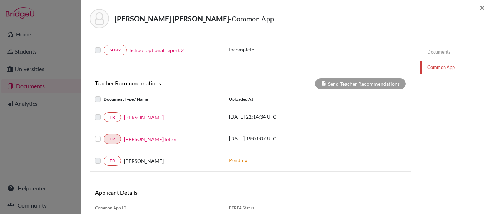
scroll to position [245, 0]
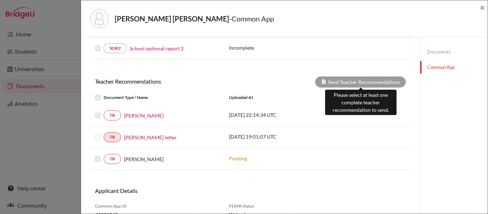
click at [368, 83] on div "Send Teacher Recommendations" at bounding box center [360, 81] width 91 height 11
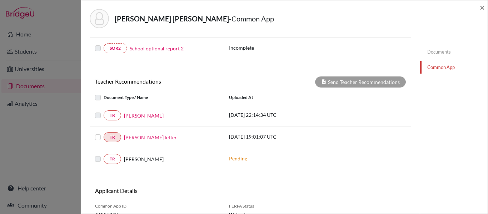
click at [104, 133] on label at bounding box center [104, 133] width 0 height 0
click at [0, 0] on input "checkbox" at bounding box center [0, 0] width 0 height 0
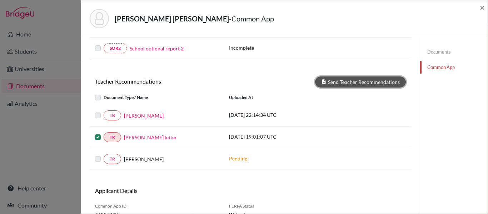
click at [345, 81] on button "Send Teacher Recommendations" at bounding box center [360, 81] width 91 height 11
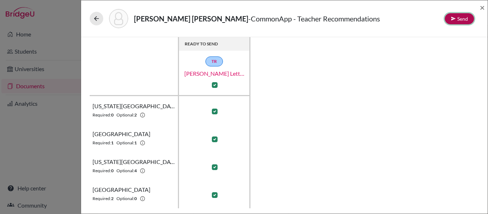
click at [461, 21] on button "Send" at bounding box center [458, 18] width 29 height 11
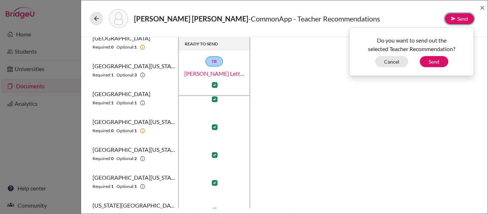
scroll to position [322, 0]
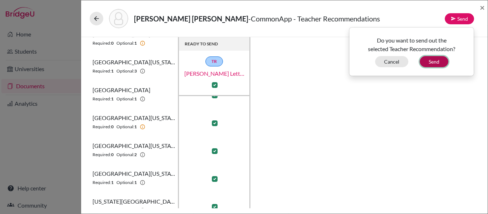
click at [433, 62] on button "Send" at bounding box center [433, 61] width 29 height 11
checkbox input "false"
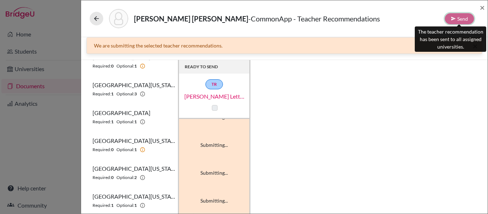
click at [460, 20] on div "Send" at bounding box center [458, 18] width 29 height 11
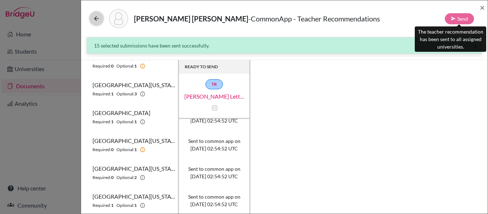
click at [95, 24] on button at bounding box center [97, 19] width 14 height 14
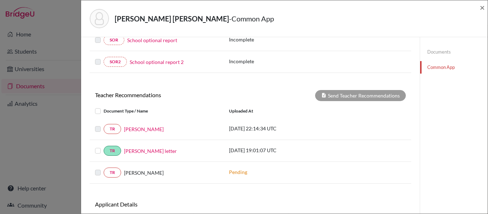
scroll to position [244, 0]
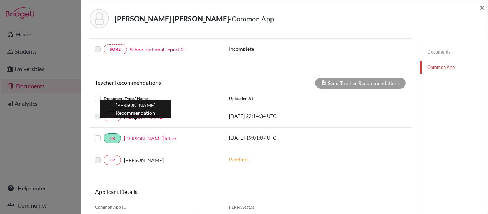
click at [138, 117] on link "Ms. Marici" at bounding box center [144, 116] width 40 height 7
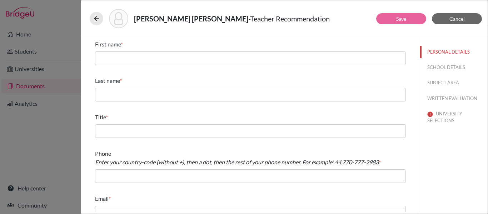
scroll to position [10, 0]
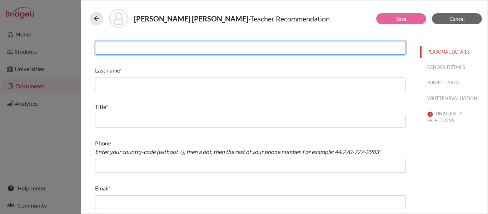
click at [170, 48] on input "text" at bounding box center [250, 48] width 311 height 14
type input "Marici"
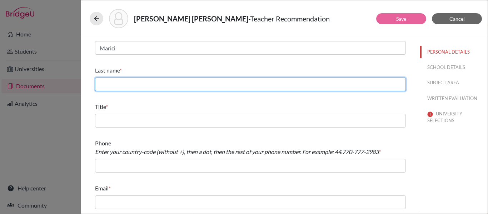
click at [156, 83] on input "text" at bounding box center [250, 84] width 311 height 14
type input "Errazuriz"
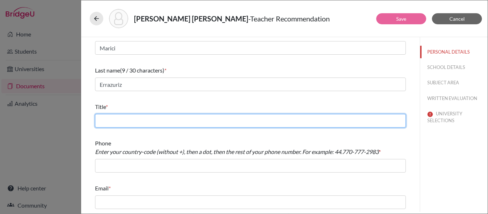
click at [146, 122] on input "text" at bounding box center [250, 121] width 311 height 14
type input "Scien"
type input "Science teacher"
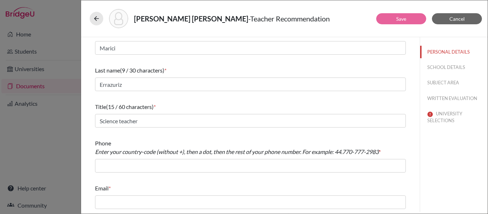
click at [117, 175] on div "First name (6 / 30 characters) * Marici Last name (9 / 30 characters) * Errazur…" at bounding box center [250, 119] width 311 height 185
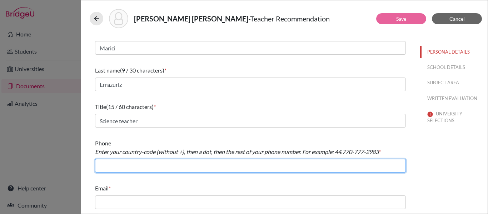
click at [114, 167] on input "text" at bounding box center [250, 166] width 311 height 14
type input "504.99853004"
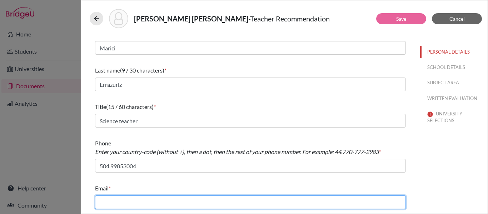
click at [107, 200] on input "text" at bounding box center [250, 202] width 311 height 14
type input "merrazuriz@amschool.org"
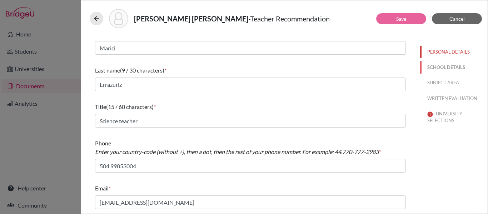
click at [432, 67] on button "SCHOOL DETAILS" at bounding box center [453, 67] width 67 height 12
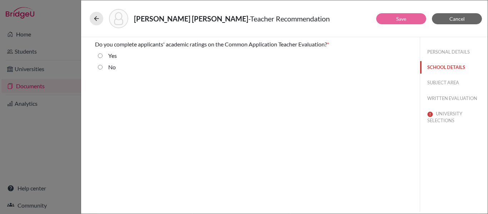
scroll to position [0, 0]
click at [100, 55] on input "Yes" at bounding box center [100, 55] width 5 height 9
radio input "true"
click at [432, 82] on button "SUBJECT AREA" at bounding box center [453, 82] width 67 height 12
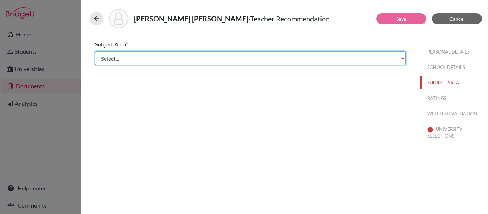
click at [334, 61] on select "Select... Math English Science World Language Social Studies Other Computer Sci…" at bounding box center [250, 58] width 311 height 14
select select "2"
click at [95, 51] on select "Select... Math English Science World Language Social Studies Other Computer Sci…" at bounding box center [250, 58] width 311 height 14
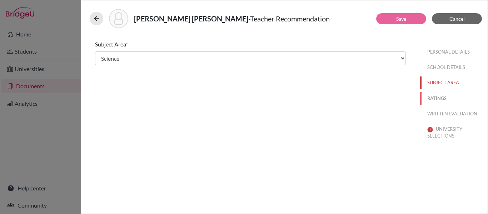
click at [431, 98] on button "RATINGS" at bounding box center [453, 98] width 67 height 12
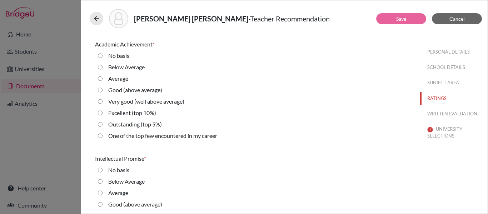
click at [101, 114] on 10\%\) "Excellent (top 10%)" at bounding box center [100, 113] width 5 height 9
radio 10\%\) "true"
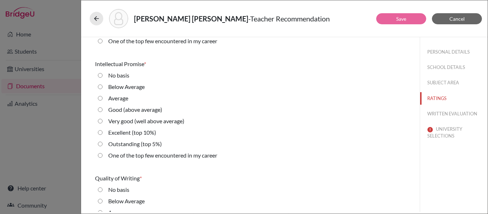
scroll to position [97, 0]
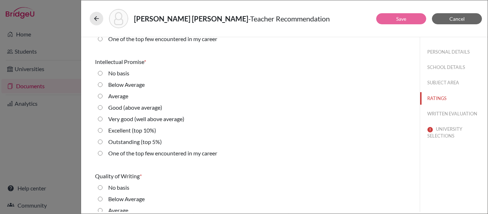
click at [101, 130] on 10\%\) "Excellent (top 10%)" at bounding box center [100, 130] width 5 height 9
radio 10\%\) "true"
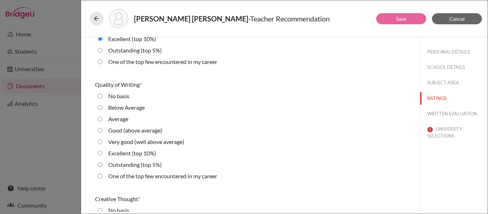
scroll to position [188, 0]
click at [101, 153] on 10\%\) "Excellent (top 10%)" at bounding box center [100, 153] width 5 height 9
radio 10\%\) "true"
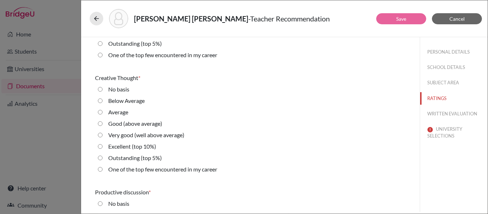
scroll to position [321, 0]
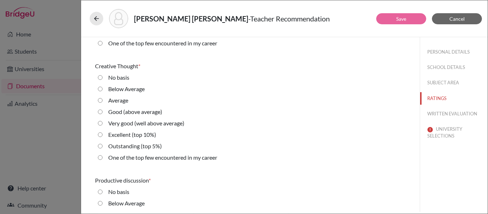
click at [101, 135] on 10\%\) "Excellent (top 10%)" at bounding box center [100, 134] width 5 height 9
radio 10\%\) "true"
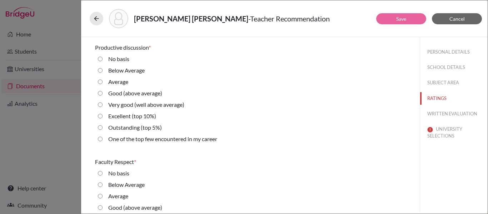
scroll to position [455, 0]
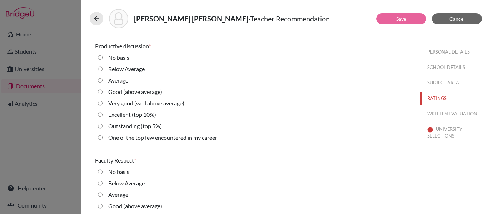
click at [100, 116] on 10\%\) "Excellent (top 10%)" at bounding box center [100, 114] width 5 height 9
radio 10\%\) "true"
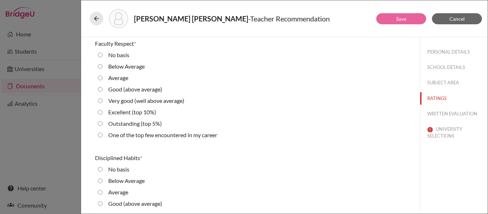
scroll to position [572, 0]
click at [100, 112] on 10\%\) "Excellent (top 10%)" at bounding box center [100, 112] width 5 height 9
radio 10\%\) "true"
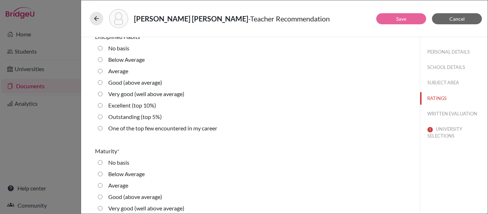
click at [98, 106] on 10\%\) "Excellent (top 10%)" at bounding box center [100, 105] width 5 height 9
radio 10\%\) "true"
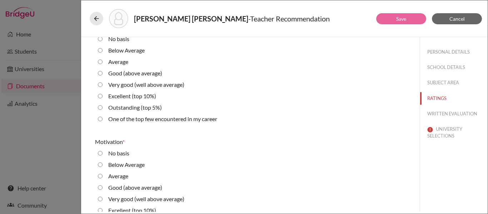
scroll to position [816, 0]
click at [101, 97] on 10\%\) "Excellent (top 10%)" at bounding box center [100, 96] width 5 height 9
radio 10\%\) "true"
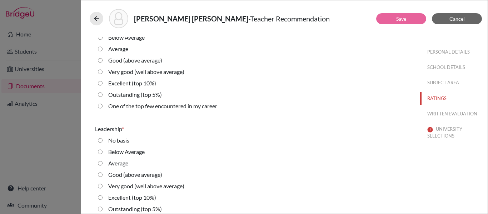
scroll to position [945, 0]
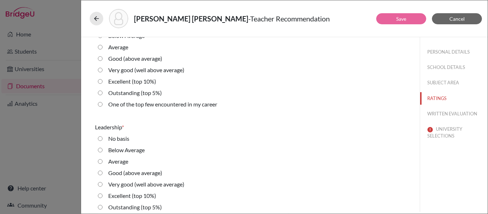
click at [101, 82] on 10\%\) "Excellent (top 10%)" at bounding box center [100, 81] width 5 height 9
radio 10\%\) "true"
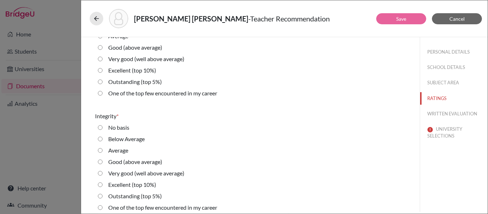
scroll to position [1070, 0]
click at [101, 72] on 10\%\) "Excellent (top 10%)" at bounding box center [100, 70] width 5 height 9
radio 10\%\) "true"
click at [100, 183] on 10\%\) "Excellent (top 10%)" at bounding box center [100, 185] width 5 height 9
radio 10\%\) "true"
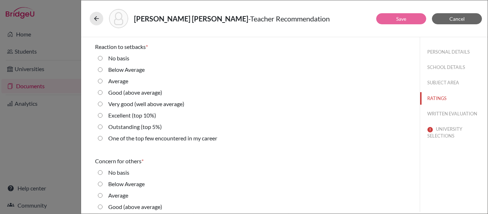
scroll to position [1255, 0]
click at [101, 115] on 10\%\) "Excellent (top 10%)" at bounding box center [100, 114] width 5 height 9
radio 10\%\) "true"
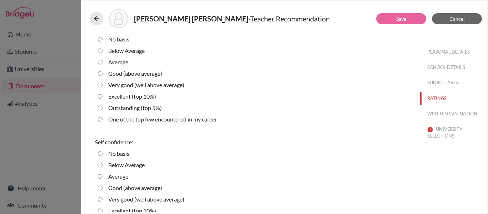
scroll to position [1388, 0]
click at [101, 97] on 10\%\) "Excellent (top 10%)" at bounding box center [100, 95] width 5 height 9
radio 10\%\) "true"
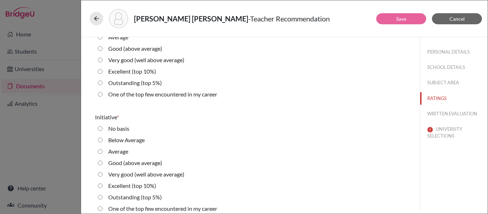
scroll to position [1527, 0]
click at [100, 71] on 10\%\) "Excellent (top 10%)" at bounding box center [100, 71] width 5 height 9
radio 10\%\) "true"
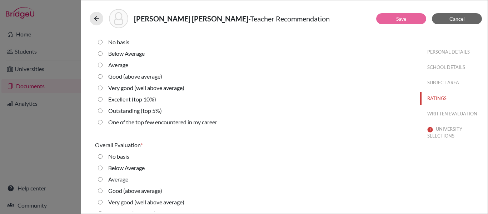
scroll to position [1615, 0]
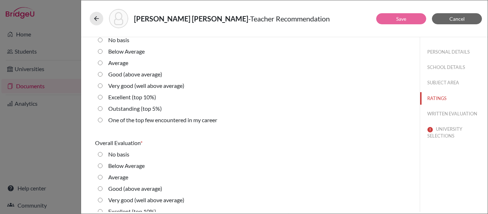
click at [100, 97] on 10\%\) "Excellent (top 10%)" at bounding box center [100, 97] width 5 height 9
radio 10\%\) "true"
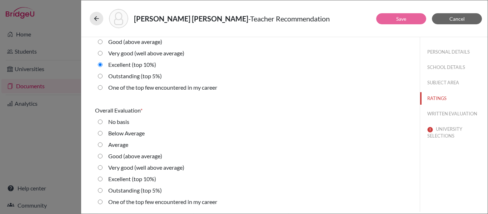
click at [99, 178] on 10\%\) "Excellent (top 10%)" at bounding box center [100, 179] width 5 height 9
radio 10\%\) "true"
click at [459, 115] on button "WRITTEN EVALUATION" at bounding box center [453, 113] width 67 height 12
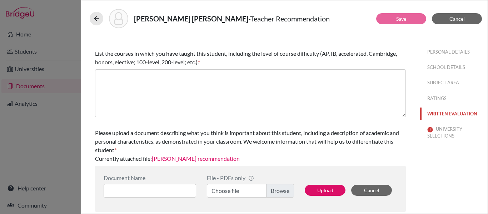
scroll to position [0, 0]
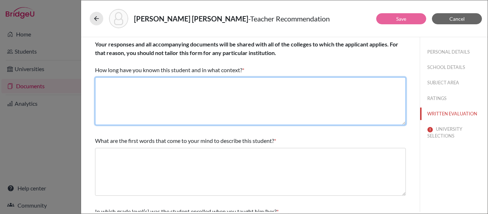
click at [193, 89] on textarea at bounding box center [250, 101] width 311 height 48
type textarea "Five years as her Science teacher"
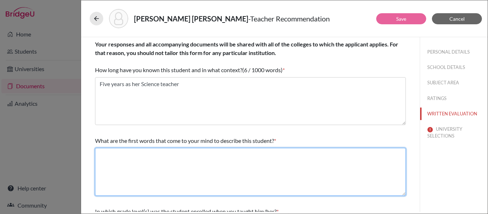
click at [137, 163] on textarea at bounding box center [250, 172] width 311 height 48
type textarea "p"
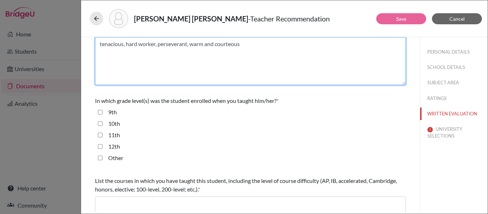
scroll to position [120, 0]
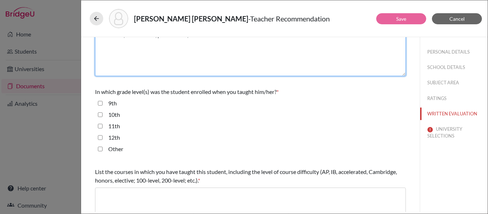
type textarea "tenacious, hard worker, perseverant, warm and courteous"
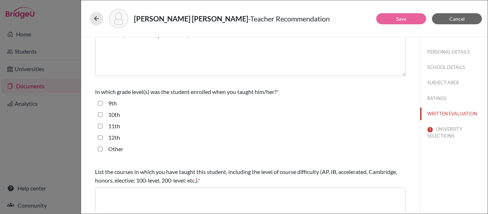
click at [100, 104] on input "9th" at bounding box center [100, 103] width 5 height 9
checkbox input "true"
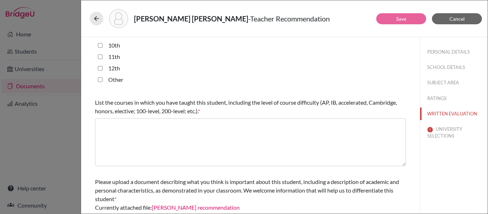
scroll to position [196, 0]
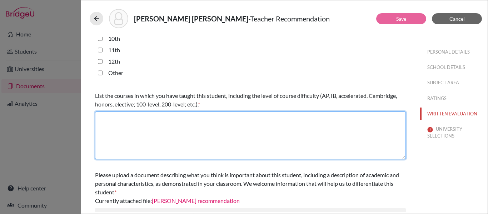
click at [125, 127] on textarea at bounding box center [250, 135] width 311 height 48
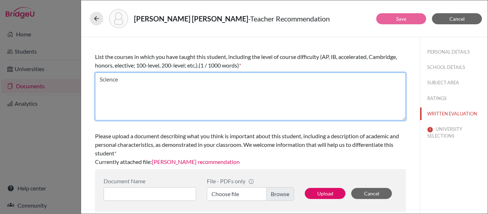
scroll to position [238, 0]
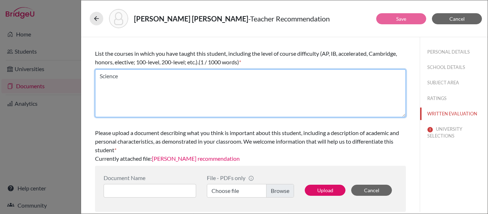
type textarea "Science"
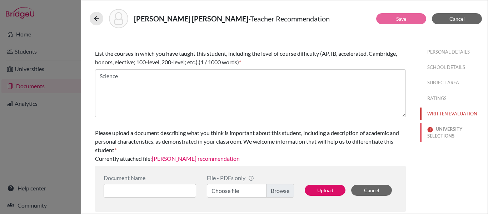
click at [447, 131] on button "UNIVERSITY SELECTIONS" at bounding box center [453, 132] width 67 height 19
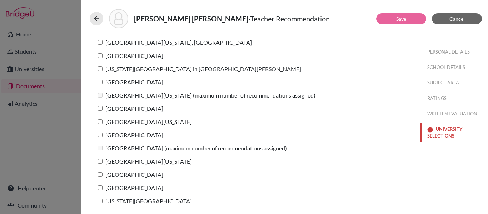
scroll to position [0, 0]
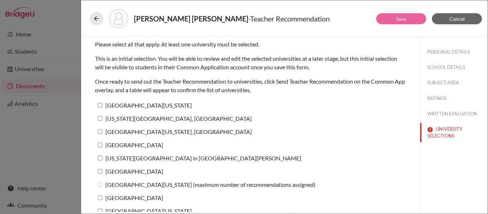
click at [100, 104] on input "University of Texas at Austin" at bounding box center [100, 105] width 5 height 5
checkbox input "true"
click at [100, 119] on input "Pennsylvania State University, University Park" at bounding box center [100, 118] width 5 height 5
checkbox input "true"
click at [100, 134] on label "University of Maryland, College Park" at bounding box center [173, 131] width 157 height 10
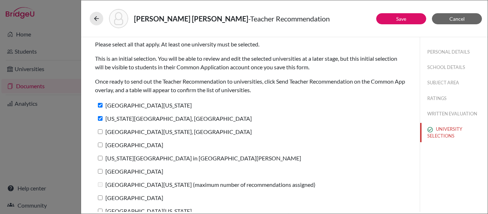
click at [100, 134] on input "University of Maryland, College Park" at bounding box center [100, 131] width 5 height 5
checkbox input "true"
click at [101, 146] on input "Tulane University" at bounding box center [100, 144] width 5 height 5
checkbox input "true"
click at [101, 162] on label "Washington University in St. Louis" at bounding box center [198, 158] width 206 height 10
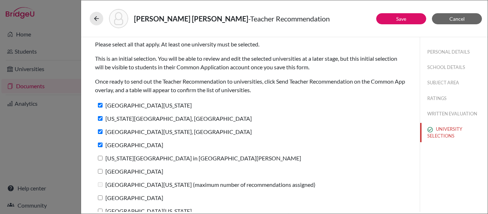
click at [101, 160] on input "Washington University in St. Louis" at bounding box center [100, 158] width 5 height 5
checkbox input "true"
click at [99, 175] on label "Rice University" at bounding box center [129, 171] width 68 height 10
click at [99, 173] on input "Rice University" at bounding box center [100, 171] width 5 height 5
checkbox input "true"
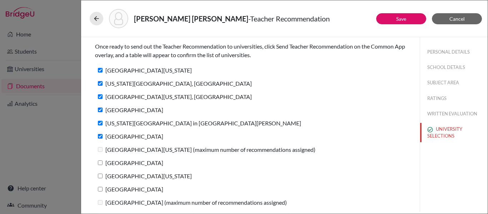
scroll to position [54, 0]
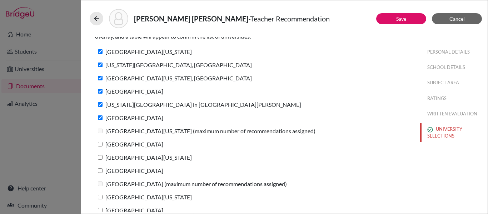
click at [100, 144] on input "University of Notre Dame" at bounding box center [100, 144] width 5 height 5
checkbox input "true"
click at [101, 159] on input "University of Virginia" at bounding box center [100, 157] width 5 height 5
checkbox input "true"
click at [100, 172] on input "Northeastern University" at bounding box center [100, 170] width 5 height 5
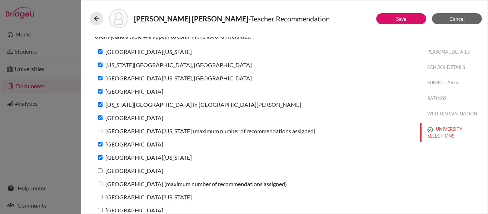
checkbox input "true"
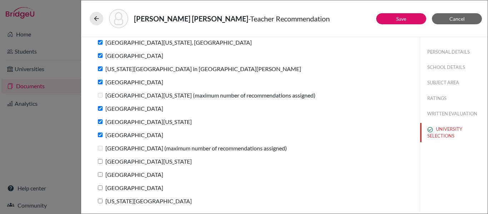
click at [100, 161] on input "University of Michigan" at bounding box center [100, 161] width 5 height 5
checkbox input "true"
click at [98, 175] on input "[GEOGRAPHIC_DATA]" at bounding box center [100, 174] width 5 height 5
checkbox input "true"
click at [100, 189] on input "Syracuse University" at bounding box center [100, 187] width 5 height 5
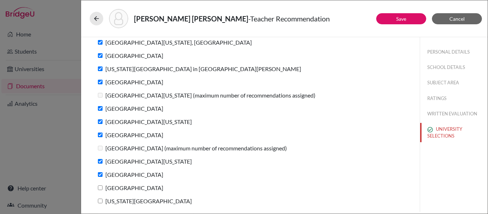
checkbox input "true"
click at [101, 202] on input "Georgia Institute of Technology" at bounding box center [100, 200] width 5 height 5
checkbox input "true"
click at [399, 20] on link "Save" at bounding box center [401, 19] width 10 height 6
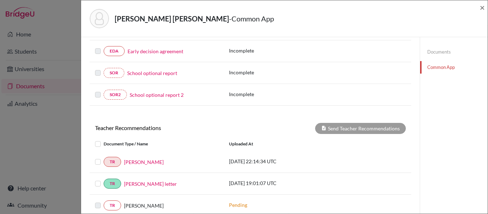
scroll to position [201, 0]
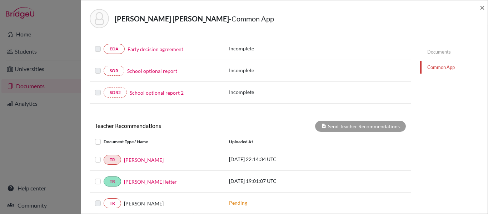
click at [104, 155] on label at bounding box center [104, 155] width 0 height 0
click at [0, 0] on input "checkbox" at bounding box center [0, 0] width 0 height 0
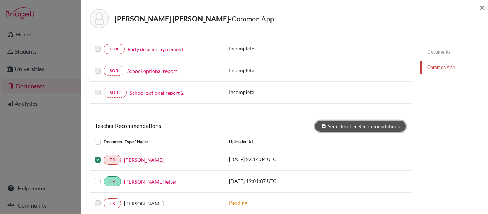
click at [347, 126] on button "Send Teacher Recommendations" at bounding box center [360, 126] width 91 height 11
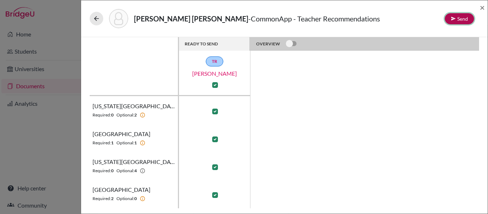
click at [458, 19] on button "Send" at bounding box center [458, 18] width 29 height 11
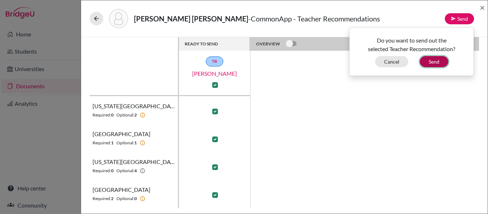
click at [434, 60] on button "Send" at bounding box center [433, 61] width 29 height 11
checkbox input "false"
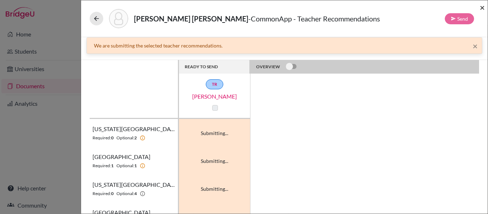
click at [483, 5] on span "×" at bounding box center [481, 7] width 5 height 10
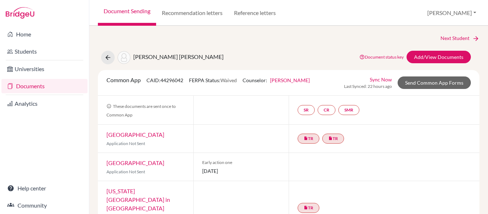
click at [26, 12] on img at bounding box center [20, 12] width 29 height 11
click at [26, 13] on img at bounding box center [20, 12] width 29 height 11
click at [449, 36] on link "Next Student" at bounding box center [459, 38] width 39 height 8
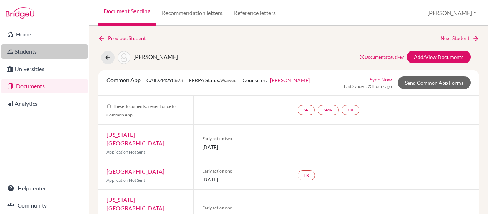
click at [36, 54] on link "Students" at bounding box center [44, 51] width 86 height 14
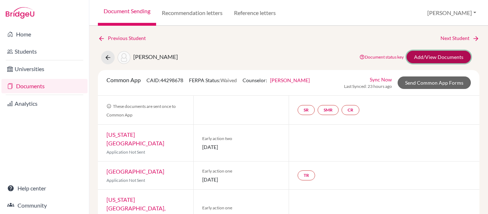
click at [434, 57] on link "Add/View Documents" at bounding box center [438, 57] width 64 height 12
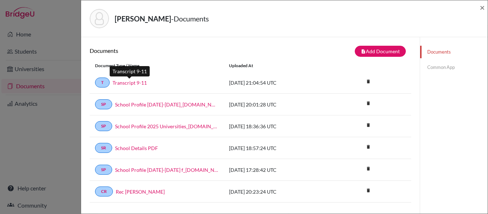
click at [135, 83] on link "Transcript 9-11" at bounding box center [129, 82] width 34 height 7
click at [436, 66] on link "Common App" at bounding box center [453, 67] width 67 height 12
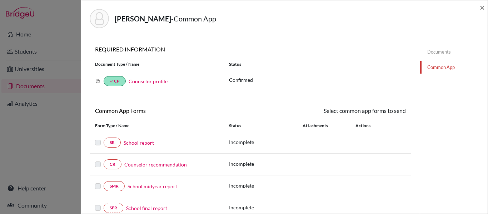
click at [145, 141] on link "School report" at bounding box center [139, 142] width 30 height 7
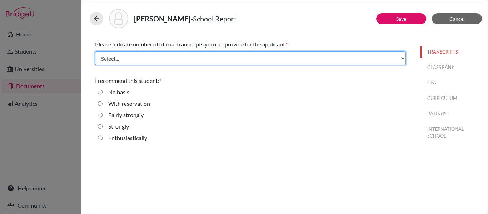
click at [155, 60] on select "Select... 1 2 3 4" at bounding box center [250, 58] width 311 height 14
select select "1"
click at [95, 51] on select "Select... 1 2 3 4" at bounding box center [250, 58] width 311 height 14
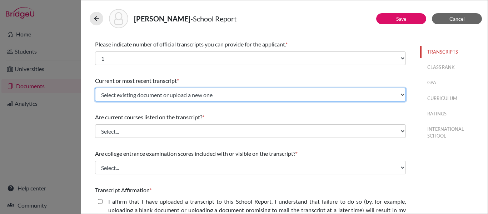
click at [146, 96] on select "Select existing document or upload a new one Transcript 9-11 Upload New File" at bounding box center [250, 95] width 311 height 14
select select "671204"
click at [95, 88] on select "Select existing document or upload a new one Transcript 9-11 Upload New File" at bounding box center [250, 95] width 311 height 14
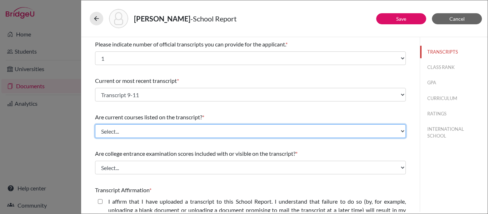
click at [135, 129] on select "Select... Yes No" at bounding box center [250, 131] width 311 height 14
select select "0"
click at [95, 124] on select "Select... Yes No" at bounding box center [250, 131] width 311 height 14
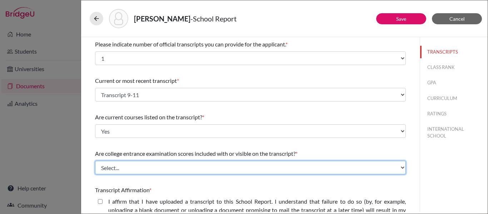
click at [128, 167] on select "Select... Yes No" at bounding box center [250, 168] width 311 height 14
select select "1"
click at [95, 161] on select "Select... Yes No" at bounding box center [250, 168] width 311 height 14
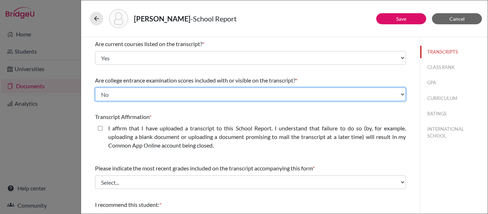
scroll to position [77, 0]
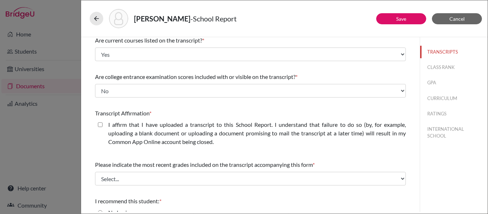
click at [100, 125] on closed\ "I affirm that I have uploaded a transcript to this School Report. I understand …" at bounding box center [100, 124] width 5 height 9
checkbox closed\ "true"
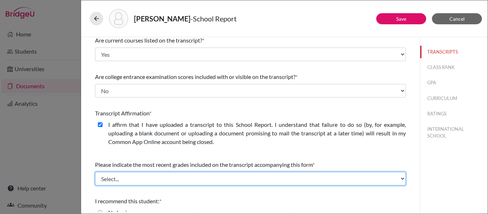
click at [129, 180] on select "Select... Final junior year grades 1st Quarter senior year grades 2nd Quarter/1…" at bounding box center [250, 179] width 311 height 14
select select "0"
click at [95, 172] on select "Select... Final junior year grades 1st Quarter senior year grades 2nd Quarter/1…" at bounding box center [250, 179] width 311 height 14
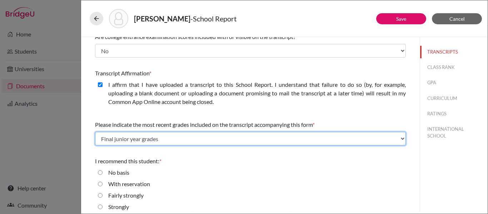
scroll to position [133, 0]
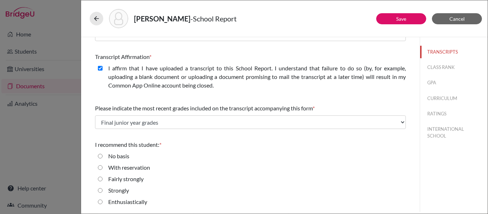
click at [100, 202] on input "Enthusiastically" at bounding box center [100, 201] width 5 height 9
radio input "true"
click at [441, 67] on button "CLASS RANK" at bounding box center [453, 67] width 67 height 12
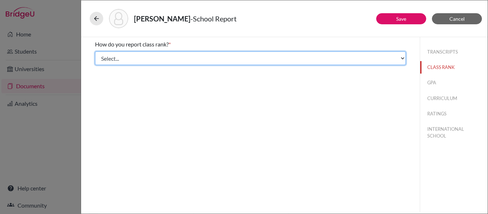
click at [400, 63] on select "Select... Exact Decile Quintile Quartile None" at bounding box center [250, 58] width 311 height 14
select select "5"
click at [95, 51] on select "Select... Exact Decile Quintile Quartile None" at bounding box center [250, 58] width 311 height 14
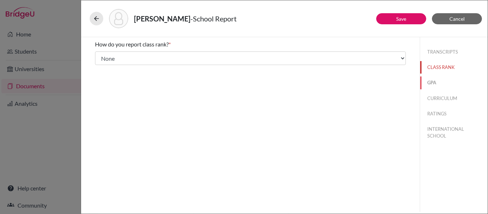
click at [433, 84] on button "GPA" at bounding box center [453, 82] width 67 height 12
click at [100, 55] on input "Yes" at bounding box center [100, 55] width 5 height 9
radio input "true"
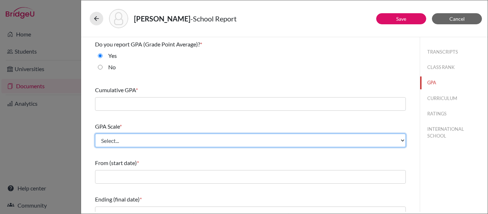
click at [176, 145] on select "Select... 4 5 6 7 8 9 10 11 12 13 14 15 16 17 18 19 20 100" at bounding box center [250, 141] width 311 height 14
select select "4"
click at [95, 134] on select "Select... 4 5 6 7 8 9 10 11 12 13 14 15 16 17 18 19 20 100" at bounding box center [250, 141] width 311 height 14
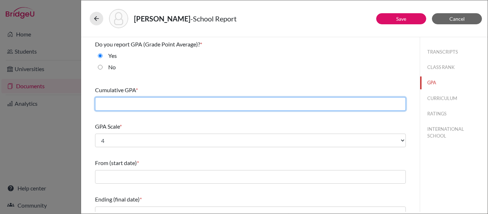
click at [105, 103] on input "text" at bounding box center [250, 104] width 311 height 14
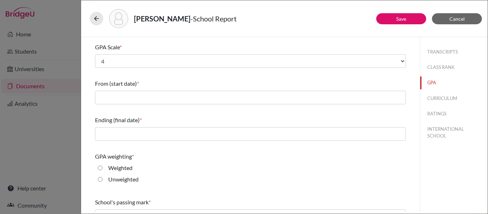
scroll to position [80, 0]
type input "4.16"
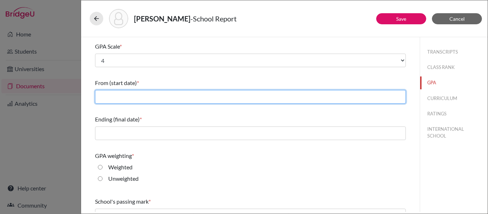
click at [107, 94] on input "text" at bounding box center [250, 97] width 311 height 14
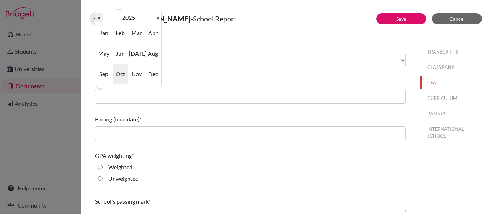
click at [99, 18] on th "«" at bounding box center [98, 17] width 7 height 9
click at [100, 19] on th "«" at bounding box center [98, 17] width 7 height 9
click at [150, 54] on span "Aug" at bounding box center [152, 53] width 15 height 19
type input "08/2022"
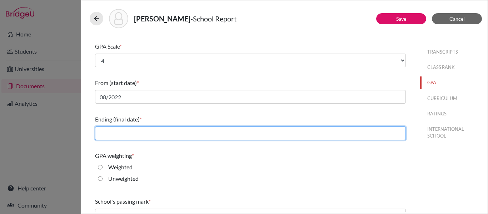
click at [135, 130] on input "text" at bounding box center [250, 133] width 311 height 14
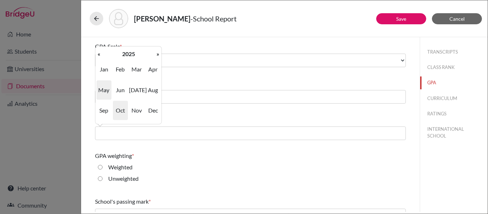
click at [101, 89] on span "May" at bounding box center [103, 89] width 15 height 19
type input "05/2025"
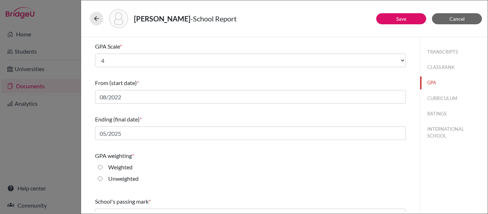
click at [101, 166] on input "Weighted" at bounding box center [100, 167] width 5 height 9
radio input "true"
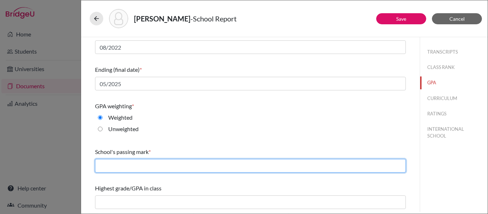
click at [140, 161] on input "text" at bounding box center [250, 166] width 311 height 14
type input "70"
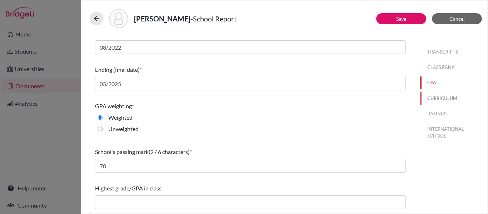
click at [433, 100] on button "CURRICULUM" at bounding box center [453, 98] width 67 height 12
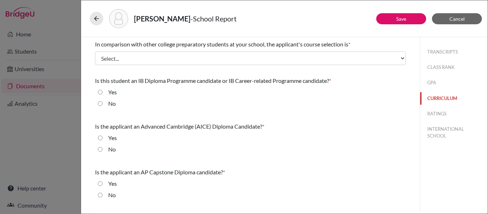
scroll to position [0, 0]
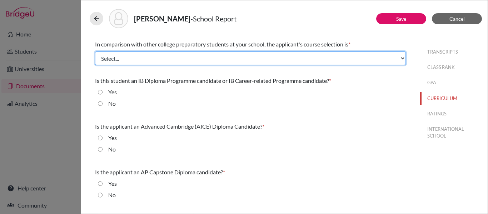
click at [356, 57] on select "Select... Less than demanding Average Demanding Very demanding Most demanding P…" at bounding box center [250, 58] width 311 height 14
select select "4"
click at [95, 51] on select "Select... Less than demanding Average Demanding Very demanding Most demanding P…" at bounding box center [250, 58] width 311 height 14
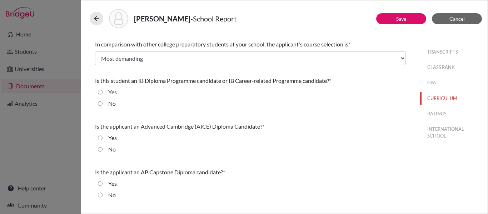
click at [101, 91] on input "Yes" at bounding box center [100, 92] width 5 height 9
radio input "true"
click at [99, 150] on input "No" at bounding box center [100, 149] width 5 height 9
radio input "true"
click at [99, 195] on input "No" at bounding box center [100, 195] width 5 height 9
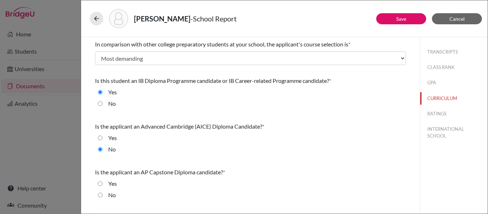
radio input "true"
click at [439, 112] on button "RATINGS" at bounding box center [453, 113] width 67 height 12
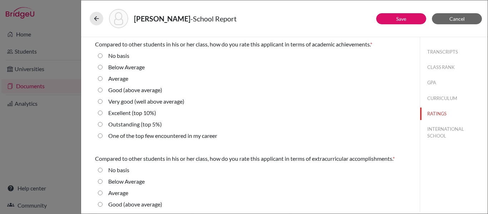
click at [100, 124] on 5\%\) "Outstanding (top 5%)" at bounding box center [100, 124] width 5 height 9
radio 5\%\) "true"
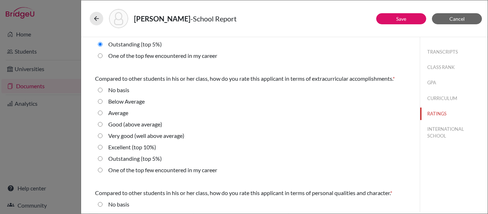
scroll to position [92, 0]
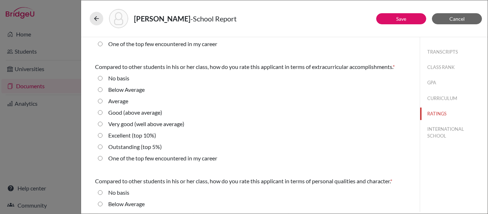
click at [101, 148] on 5\%\) "Outstanding (top 5%)" at bounding box center [100, 146] width 5 height 9
radio 5\%\) "true"
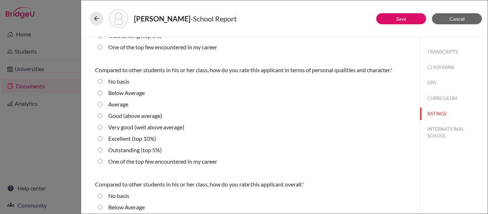
scroll to position [205, 0]
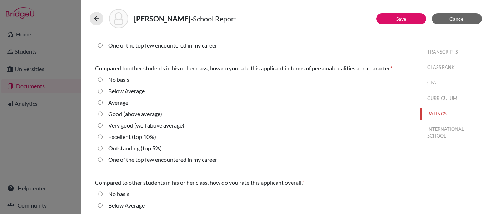
click at [101, 148] on 5\%\) "Outstanding (top 5%)" at bounding box center [100, 148] width 5 height 9
radio 5\%\) "true"
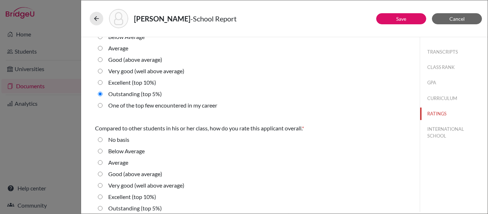
scroll to position [277, 0]
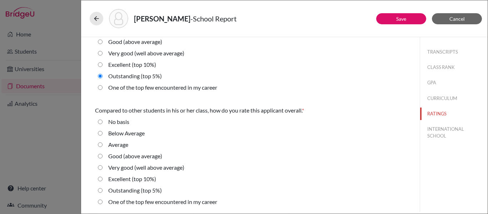
click at [100, 190] on 5\%\) "Outstanding (top 5%)" at bounding box center [100, 190] width 5 height 9
radio 5\%\) "true"
click at [441, 129] on button "INTERNATIONAL SCHOOL" at bounding box center [453, 132] width 67 height 19
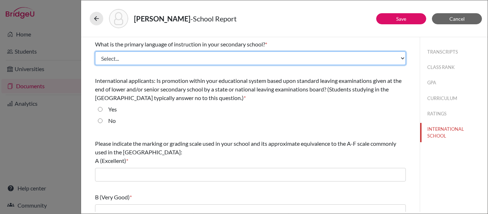
click at [285, 60] on select "Select... Albanian Arabic Armenian Assamese Azerbaijani Belarusian Bengali Bulg…" at bounding box center [250, 58] width 311 height 14
select select "14"
click at [95, 51] on select "Select... Albanian Arabic Armenian Assamese Azerbaijani Belarusian Bengali Bulg…" at bounding box center [250, 58] width 311 height 14
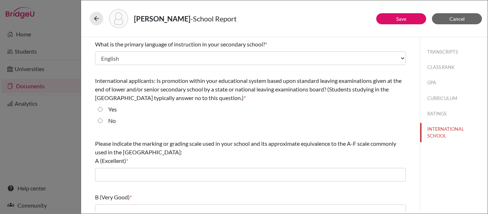
click at [100, 121] on input "No" at bounding box center [100, 120] width 5 height 9
radio input "true"
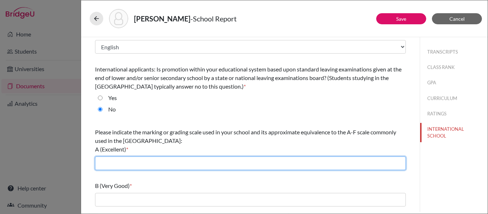
click at [108, 161] on input "text" at bounding box center [250, 163] width 311 height 14
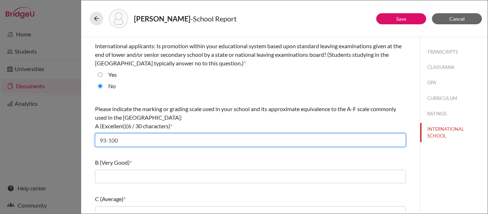
scroll to position [40, 0]
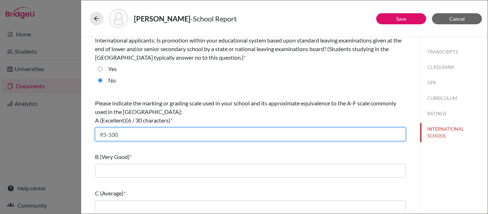
type input "93-100"
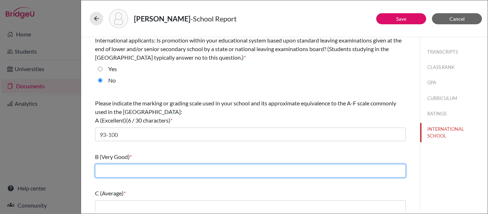
click at [104, 175] on input "text" at bounding box center [250, 171] width 311 height 14
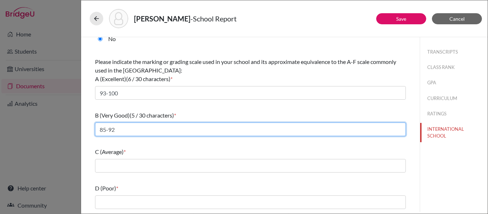
scroll to position [87, 0]
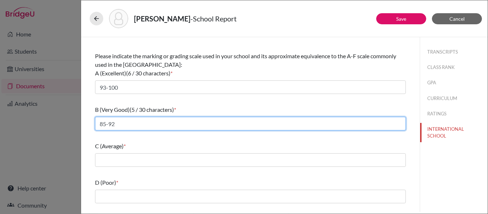
type input "85-92"
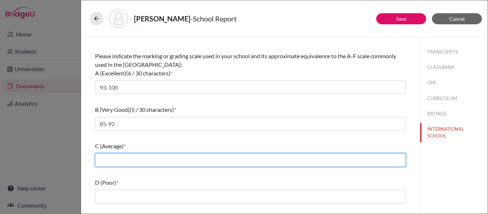
click at [107, 155] on input "text" at bounding box center [250, 160] width 311 height 14
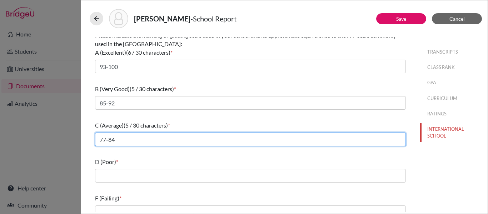
scroll to position [109, 0]
type input "77-84"
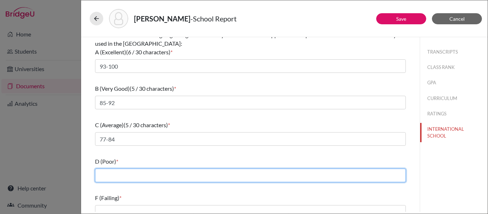
click at [104, 179] on input "text" at bounding box center [250, 175] width 311 height 14
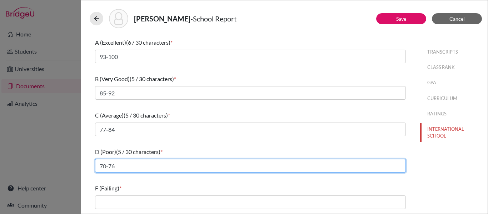
type input "70-76"
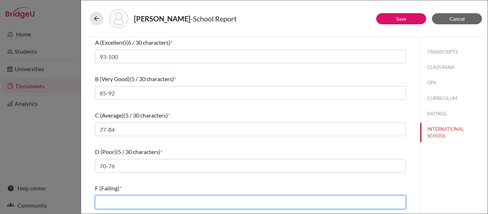
click at [108, 199] on input "text" at bounding box center [250, 202] width 311 height 14
type input "0-69"
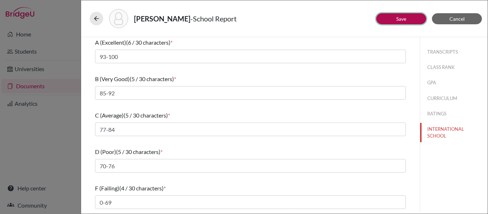
click at [402, 19] on link "Save" at bounding box center [401, 19] width 10 height 6
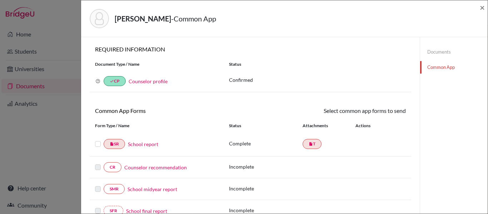
click at [99, 140] on label at bounding box center [98, 140] width 6 height 0
click at [0, 0] on input "checkbox" at bounding box center [0, 0] width 0 height 0
click at [392, 114] on link "Send" at bounding box center [391, 111] width 30 height 11
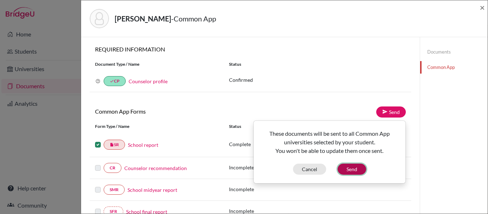
click at [352, 170] on button "Send" at bounding box center [351, 168] width 29 height 11
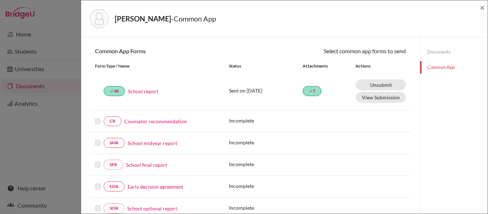
scroll to position [58, 0]
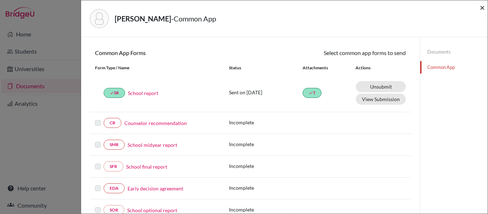
click at [482, 7] on span "×" at bounding box center [481, 7] width 5 height 10
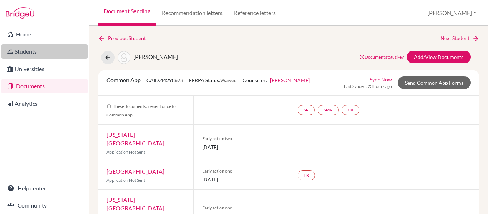
click at [27, 52] on link "Students" at bounding box center [44, 51] width 86 height 14
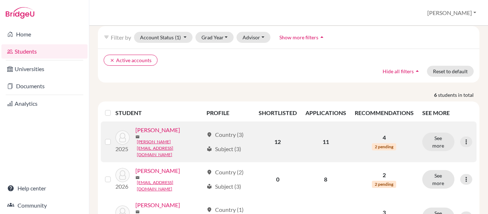
scroll to position [36, 0]
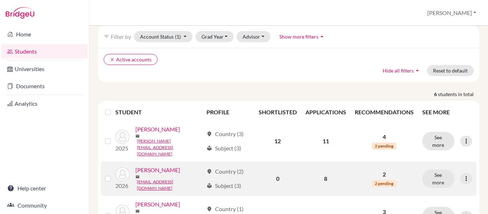
click at [158, 166] on link "Atala, Alessandra" at bounding box center [157, 170] width 45 height 9
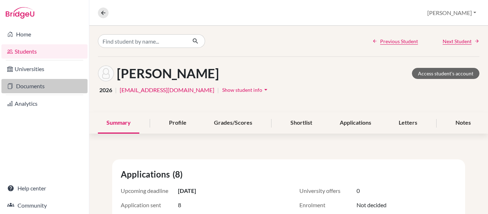
click at [30, 87] on link "Documents" at bounding box center [44, 86] width 86 height 14
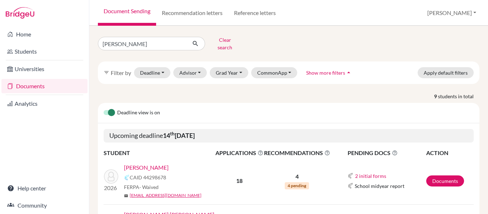
scroll to position [22, 0]
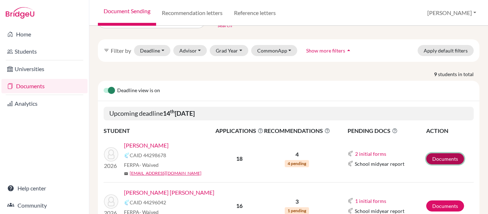
click at [447, 155] on link "Documents" at bounding box center [445, 158] width 38 height 11
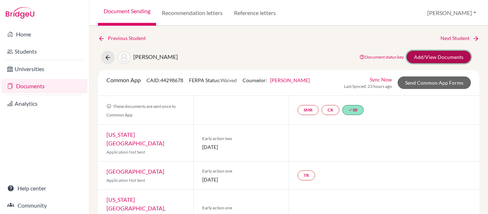
click at [439, 55] on link "Add/View Documents" at bounding box center [438, 57] width 64 height 12
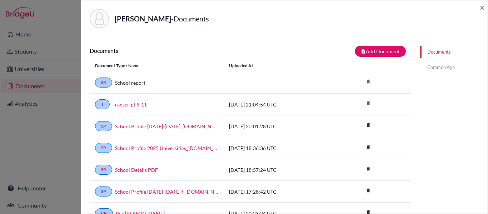
click at [448, 68] on link "Common App" at bounding box center [453, 67] width 67 height 12
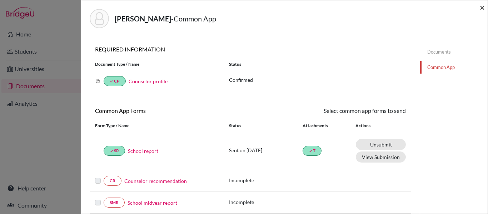
click at [482, 9] on span "×" at bounding box center [481, 7] width 5 height 10
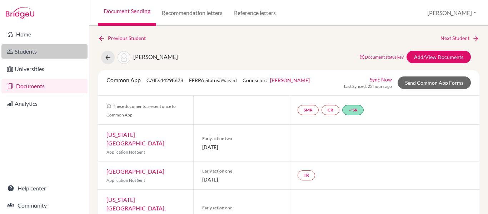
click at [28, 51] on link "Students" at bounding box center [44, 51] width 86 height 14
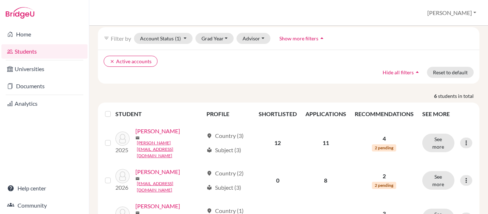
scroll to position [35, 0]
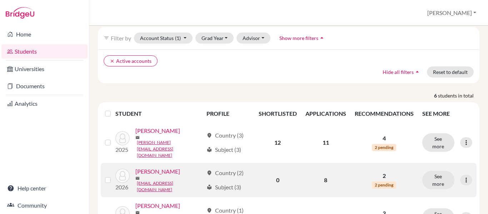
click at [169, 167] on link "[PERSON_NAME]" at bounding box center [157, 171] width 45 height 9
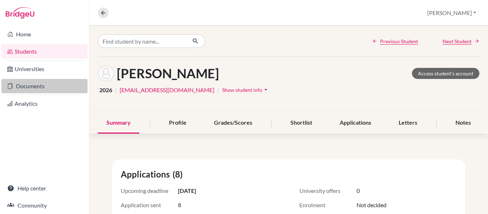
click at [41, 88] on link "Documents" at bounding box center [44, 86] width 86 height 14
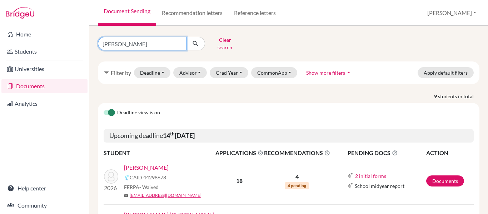
click at [126, 40] on input "simon" at bounding box center [142, 44] width 89 height 14
type input "s"
type input "atala"
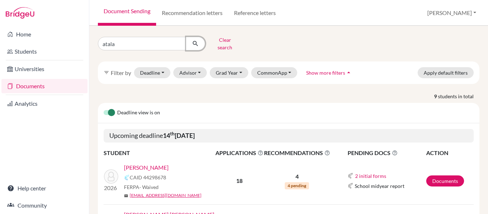
click at [198, 40] on icon "submit" at bounding box center [195, 43] width 7 height 7
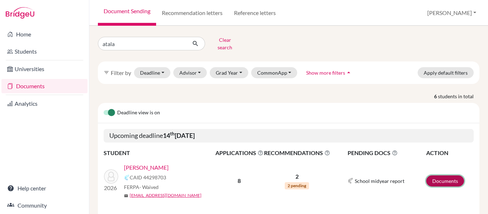
click at [444, 175] on link "Documents" at bounding box center [445, 180] width 38 height 11
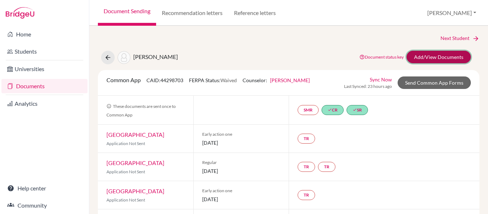
click at [432, 56] on link "Add/View Documents" at bounding box center [438, 57] width 64 height 12
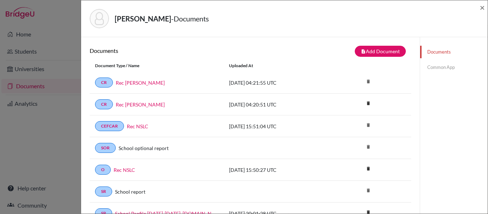
click at [440, 67] on link "Common App" at bounding box center [453, 67] width 67 height 12
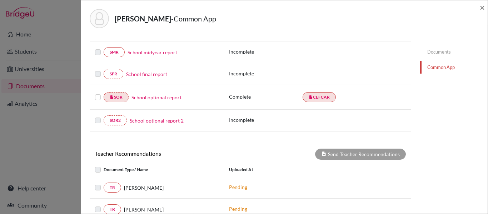
scroll to position [156, 0]
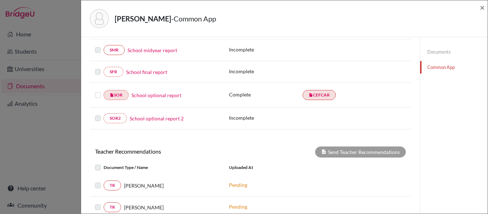
click at [97, 91] on label at bounding box center [98, 91] width 6 height 0
click at [0, 0] on input "checkbox" at bounding box center [0, 0] width 0 height 0
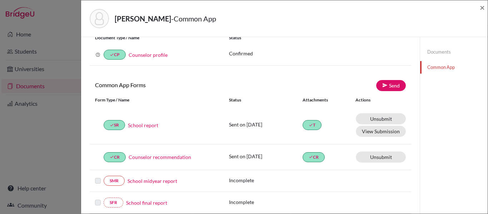
scroll to position [13, 0]
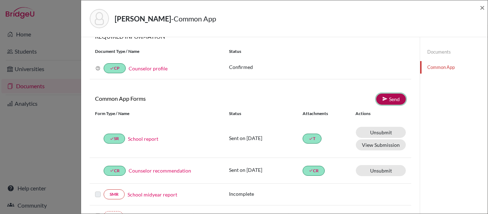
click at [391, 98] on link "Send" at bounding box center [391, 99] width 30 height 11
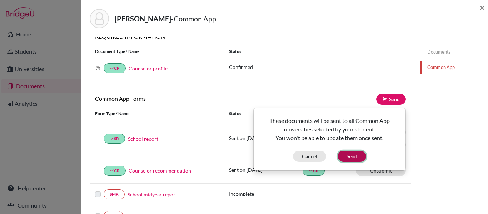
click at [354, 155] on button "Send" at bounding box center [351, 156] width 29 height 11
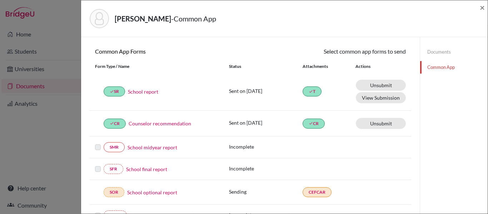
scroll to position [0, 0]
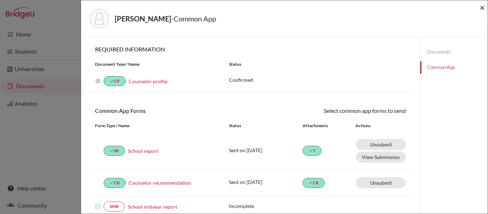
click at [482, 7] on span "×" at bounding box center [481, 7] width 5 height 10
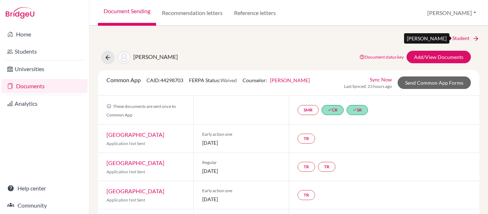
click at [450, 39] on link "Next Student" at bounding box center [459, 38] width 39 height 8
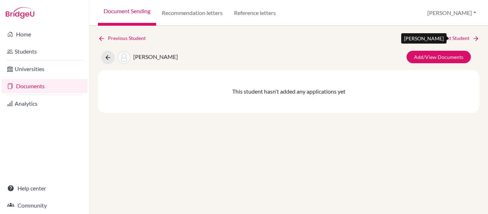
click at [450, 39] on link "Next Student" at bounding box center [459, 38] width 39 height 8
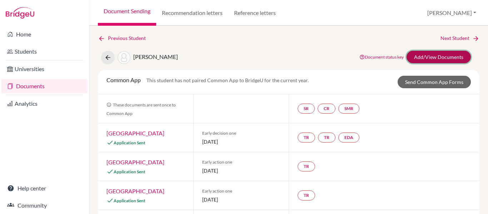
click at [442, 58] on link "Add/View Documents" at bounding box center [438, 57] width 64 height 12
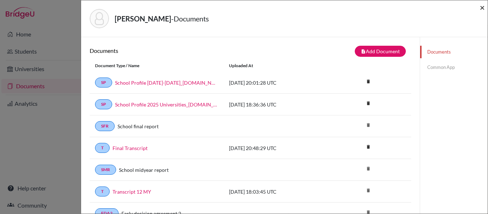
click at [482, 7] on span "×" at bounding box center [481, 7] width 5 height 10
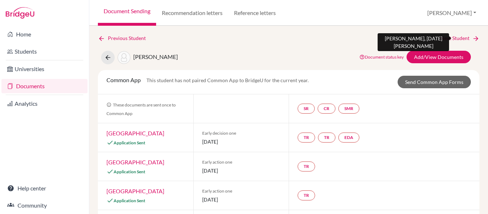
click at [456, 39] on link "Next Student" at bounding box center [459, 38] width 39 height 8
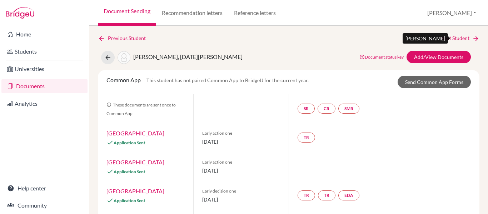
click at [463, 39] on link "Next Student" at bounding box center [459, 38] width 39 height 8
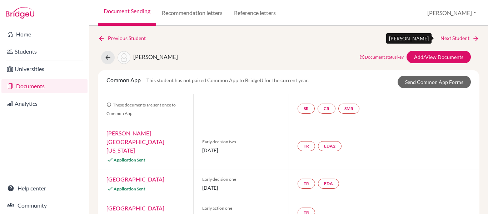
click at [463, 39] on link "Next Student" at bounding box center [459, 38] width 39 height 8
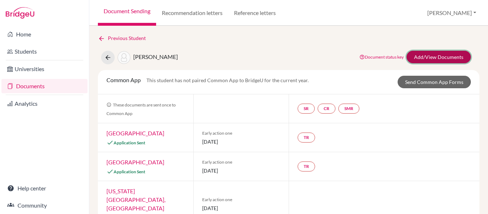
click at [430, 58] on link "Add/View Documents" at bounding box center [438, 57] width 64 height 12
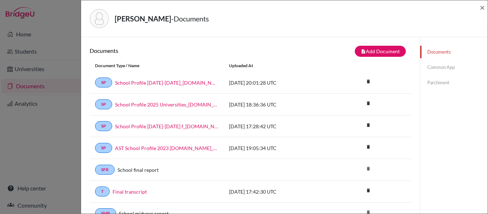
click at [433, 67] on link "Common App" at bounding box center [453, 67] width 67 height 12
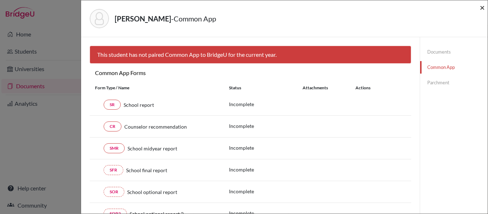
click at [482, 7] on span "×" at bounding box center [481, 7] width 5 height 10
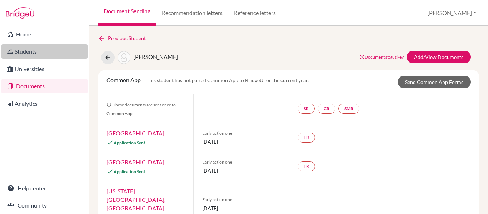
click at [26, 51] on link "Students" at bounding box center [44, 51] width 86 height 14
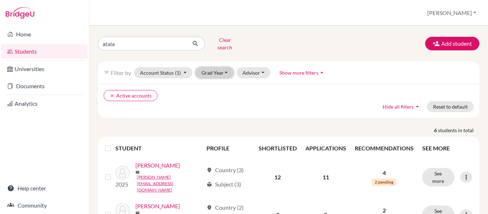
click at [219, 67] on button "Grad Year" at bounding box center [214, 72] width 39 height 11
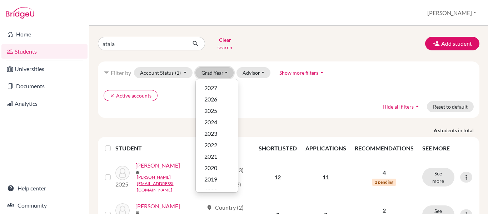
scroll to position [30, 0]
click at [223, 67] on button "Grad Year" at bounding box center [214, 72] width 39 height 11
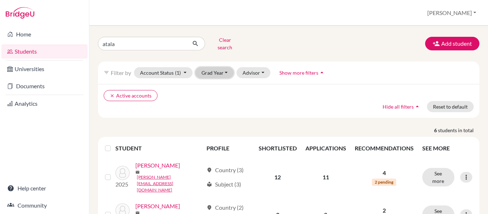
click at [231, 67] on button "Grad Year" at bounding box center [214, 72] width 39 height 11
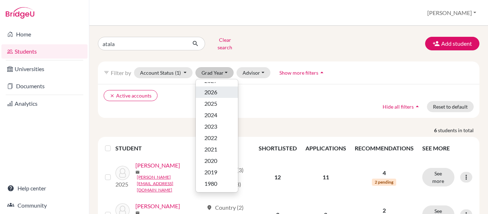
click at [218, 88] on div "2026" at bounding box center [216, 92] width 25 height 9
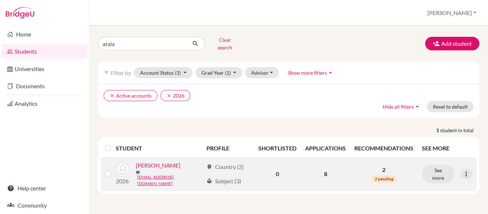
click at [157, 164] on link "[PERSON_NAME]" at bounding box center [158, 165] width 45 height 9
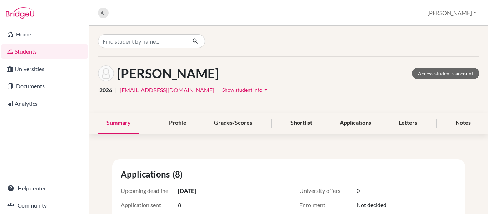
click at [36, 53] on link "Students" at bounding box center [44, 51] width 86 height 14
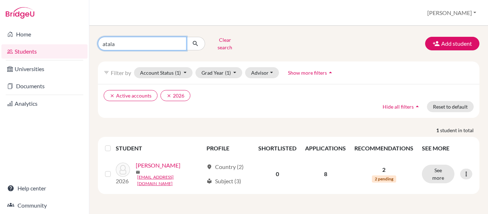
click at [126, 44] on input "atala" at bounding box center [142, 44] width 89 height 14
type input "a"
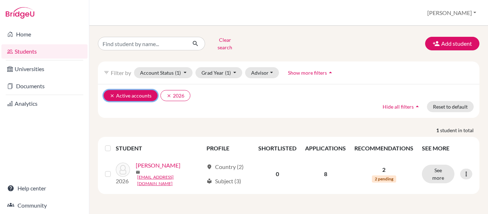
click at [111, 93] on icon "clear" at bounding box center [112, 95] width 5 height 5
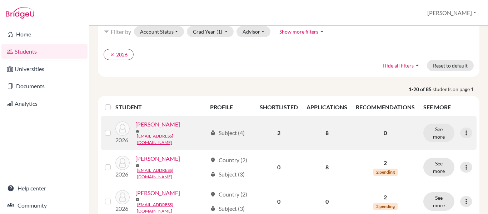
scroll to position [42, 0]
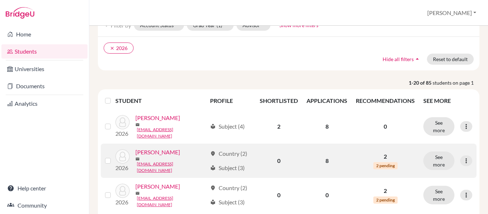
click at [161, 152] on link "[PERSON_NAME]" at bounding box center [157, 152] width 45 height 9
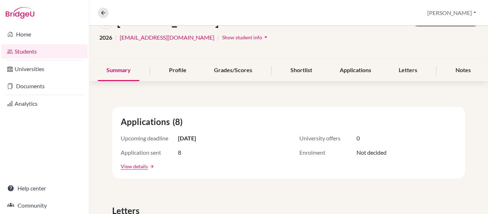
scroll to position [54, 0]
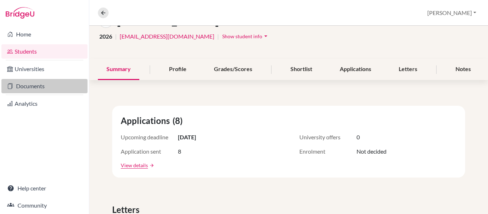
click at [39, 85] on link "Documents" at bounding box center [44, 86] width 86 height 14
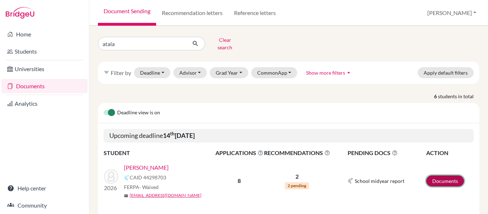
click at [452, 180] on link "Documents" at bounding box center [445, 180] width 38 height 11
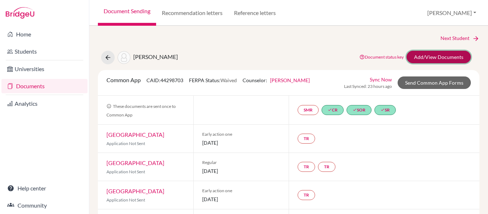
click at [442, 57] on link "Add/View Documents" at bounding box center [438, 57] width 64 height 12
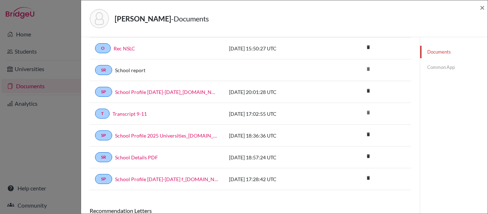
click at [279, 69] on div "SR School report delete" at bounding box center [250, 70] width 321 height 22
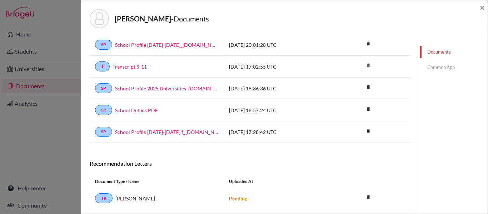
scroll to position [163, 0]
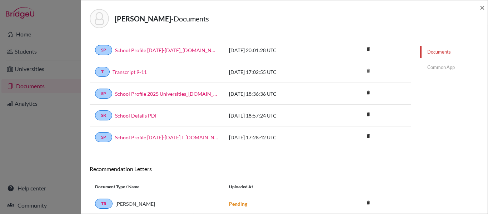
click at [434, 68] on link "Common App" at bounding box center [453, 67] width 67 height 12
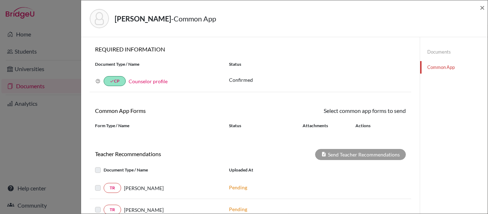
click at [433, 53] on link "Documents" at bounding box center [453, 52] width 67 height 12
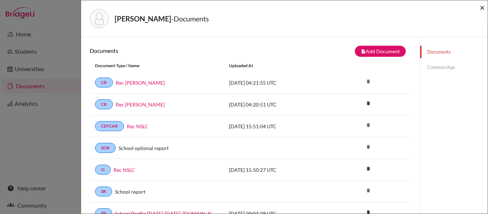
click at [481, 7] on span "×" at bounding box center [481, 7] width 5 height 10
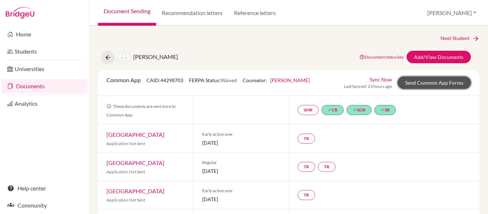
click at [431, 82] on link "Send Common App Forms" at bounding box center [433, 82] width 73 height 12
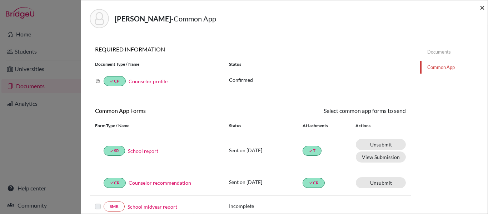
click at [482, 7] on span "×" at bounding box center [481, 7] width 5 height 10
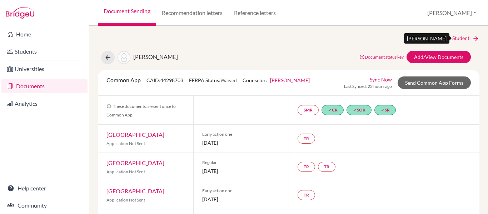
click at [462, 40] on link "Next Student" at bounding box center [459, 38] width 39 height 8
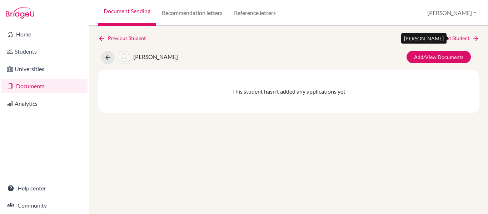
click at [460, 38] on link "Next Student" at bounding box center [459, 38] width 39 height 8
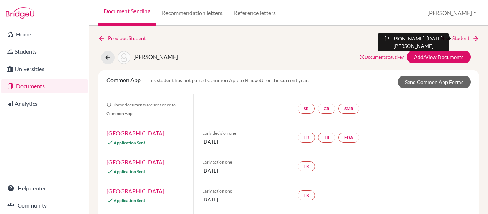
click at [460, 38] on link "Next Student" at bounding box center [459, 38] width 39 height 8
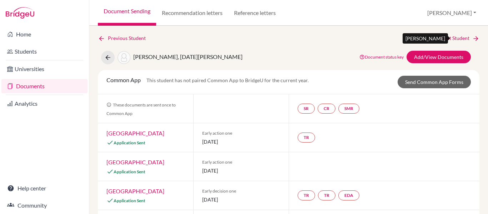
click at [460, 37] on link "Next Student" at bounding box center [459, 38] width 39 height 8
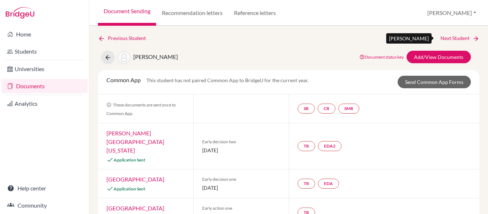
click at [460, 38] on link "Next Student" at bounding box center [459, 38] width 39 height 8
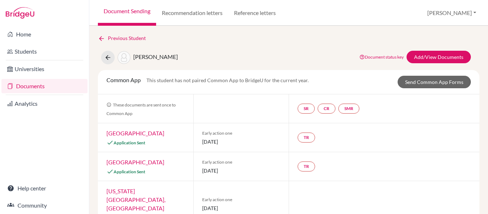
click at [460, 38] on div "Previous Student" at bounding box center [288, 38] width 381 height 8
click at [32, 87] on link "Documents" at bounding box center [44, 86] width 86 height 14
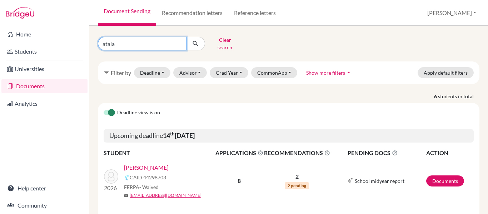
click at [126, 43] on input "atala" at bounding box center [142, 44] width 89 height 14
type input "a"
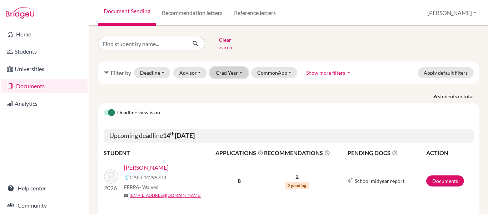
click at [235, 69] on button "Grad Year" at bounding box center [229, 72] width 39 height 11
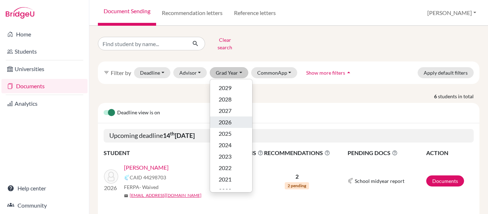
click at [226, 118] on span "2026" at bounding box center [224, 122] width 13 height 9
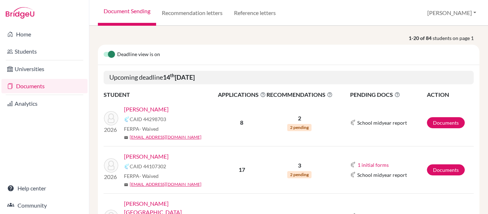
scroll to position [94, 0]
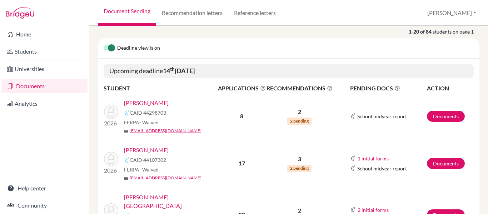
click at [157, 149] on link "[PERSON_NAME]" at bounding box center [146, 150] width 45 height 9
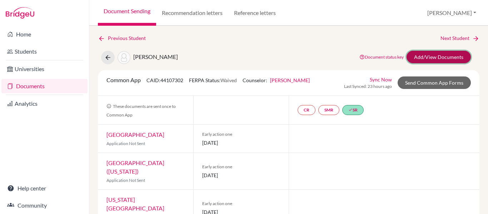
click at [423, 58] on link "Add/View Documents" at bounding box center [438, 57] width 64 height 12
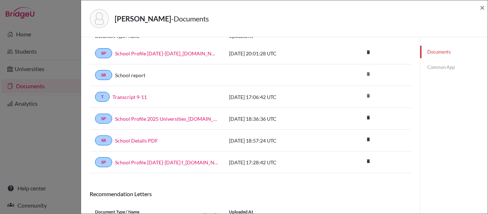
scroll to position [30, 0]
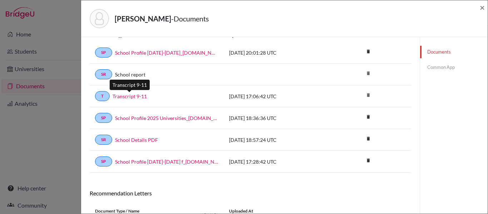
click at [137, 98] on link "Transcript 9-11" at bounding box center [129, 95] width 34 height 7
click at [446, 67] on link "Common App" at bounding box center [453, 67] width 67 height 12
